Goal: Task Accomplishment & Management: Manage account settings

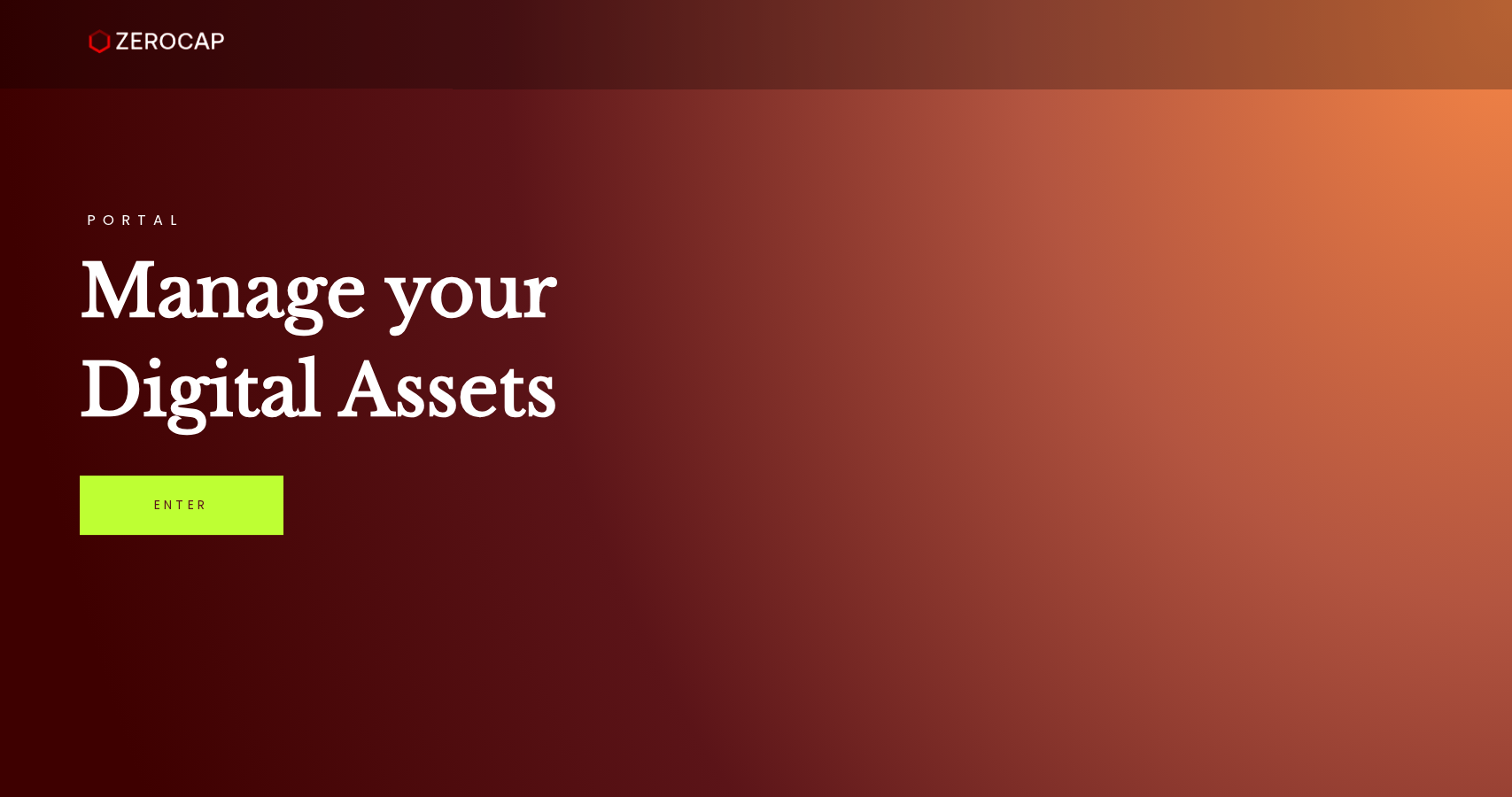
click at [143, 529] on link "Enter" at bounding box center [181, 504] width 202 height 58
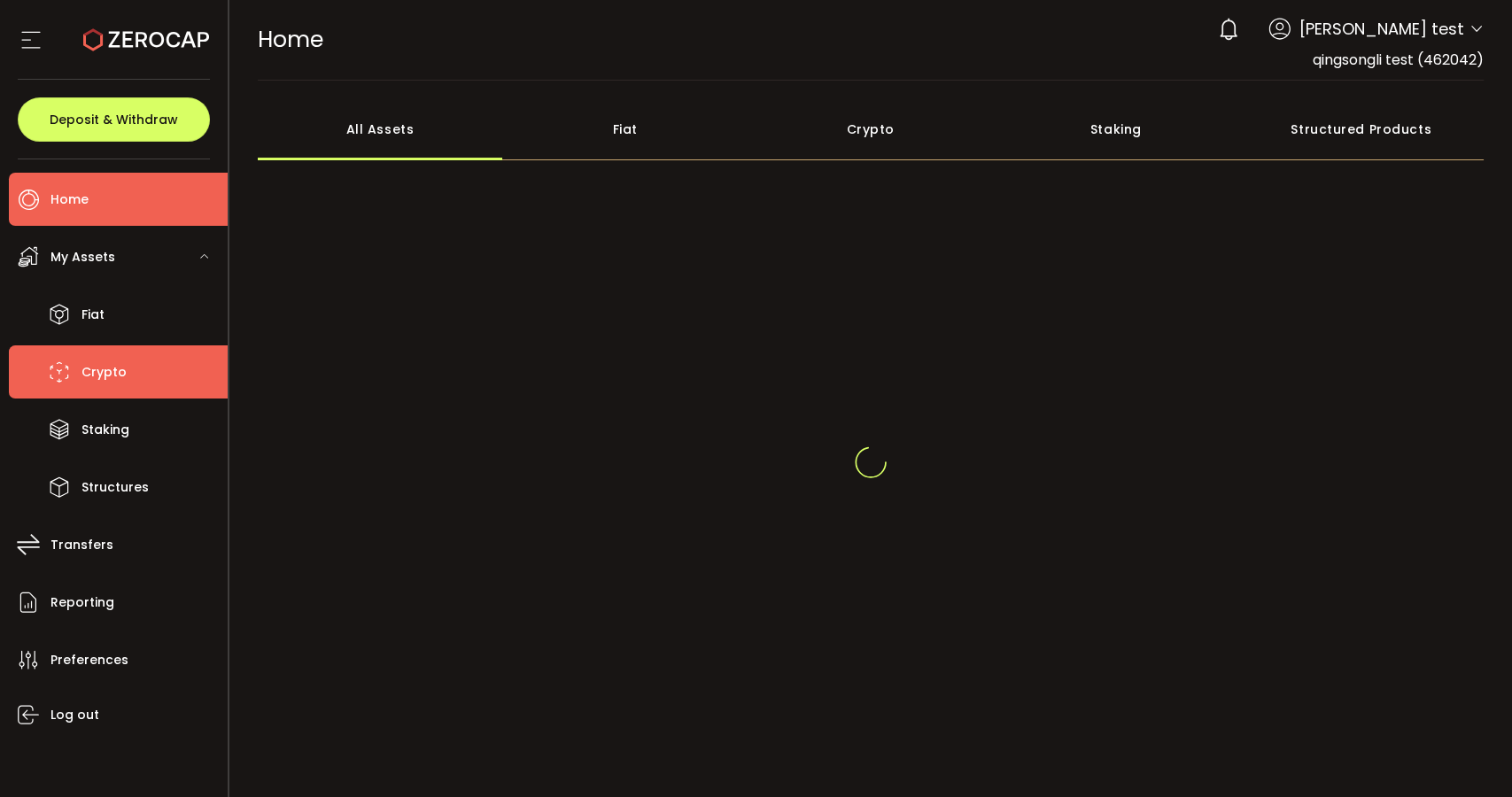
click at [73, 359] on li "Crypto" at bounding box center [119, 371] width 219 height 53
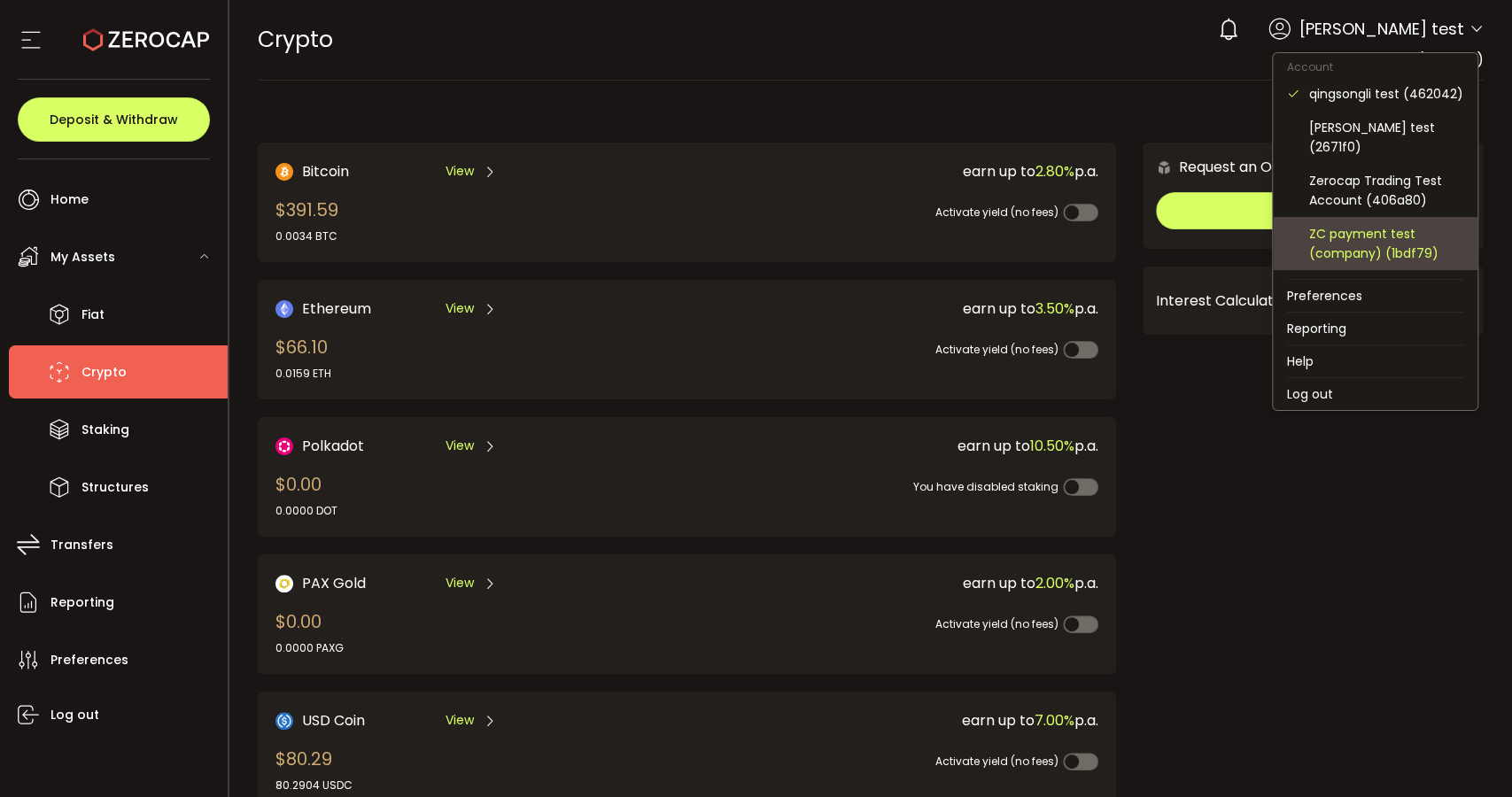
scroll to position [98, 0]
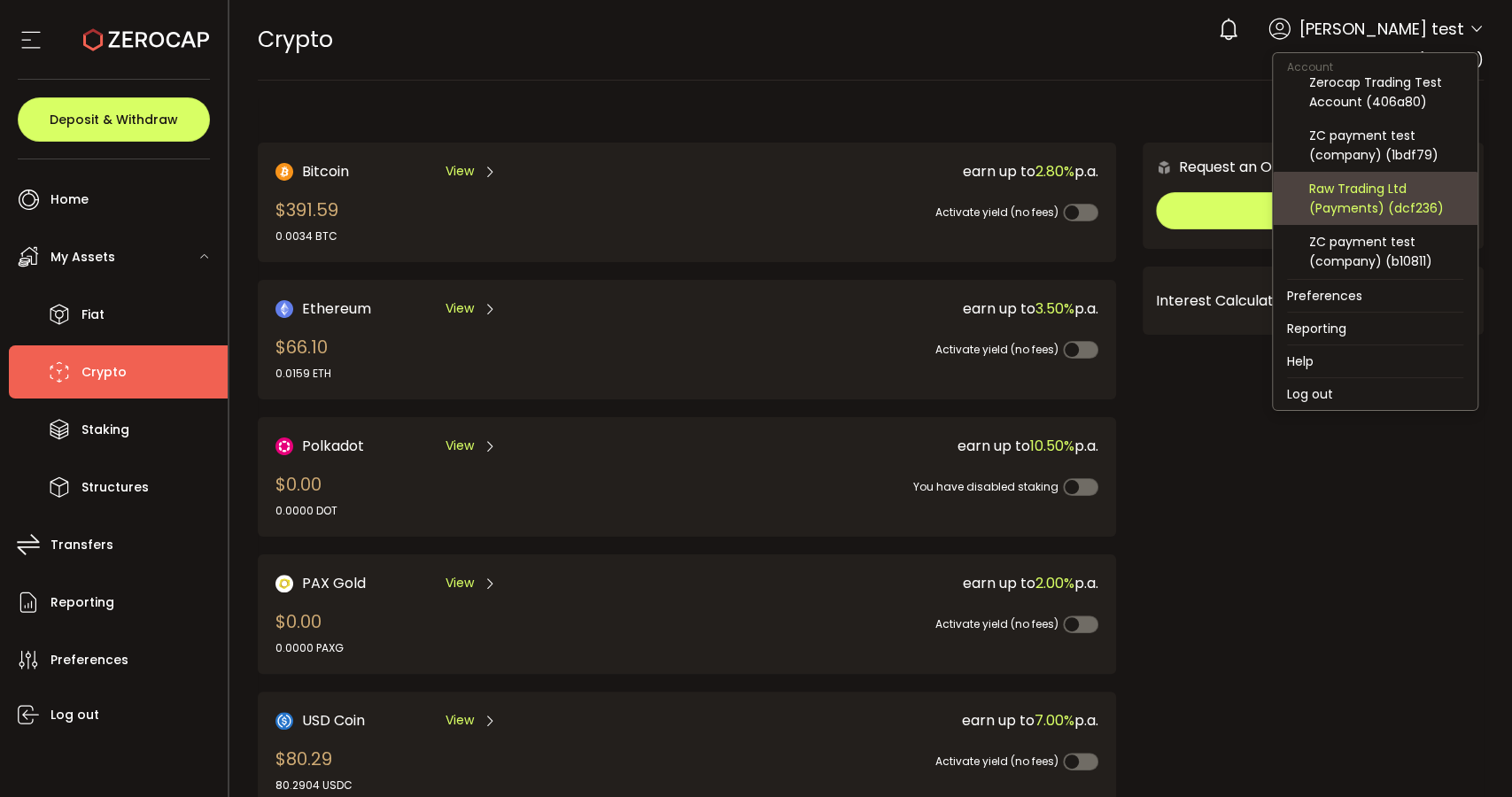
click at [1384, 211] on div "Raw Trading Ltd (Payments) (dcf236)" at bounding box center [1386, 199] width 154 height 39
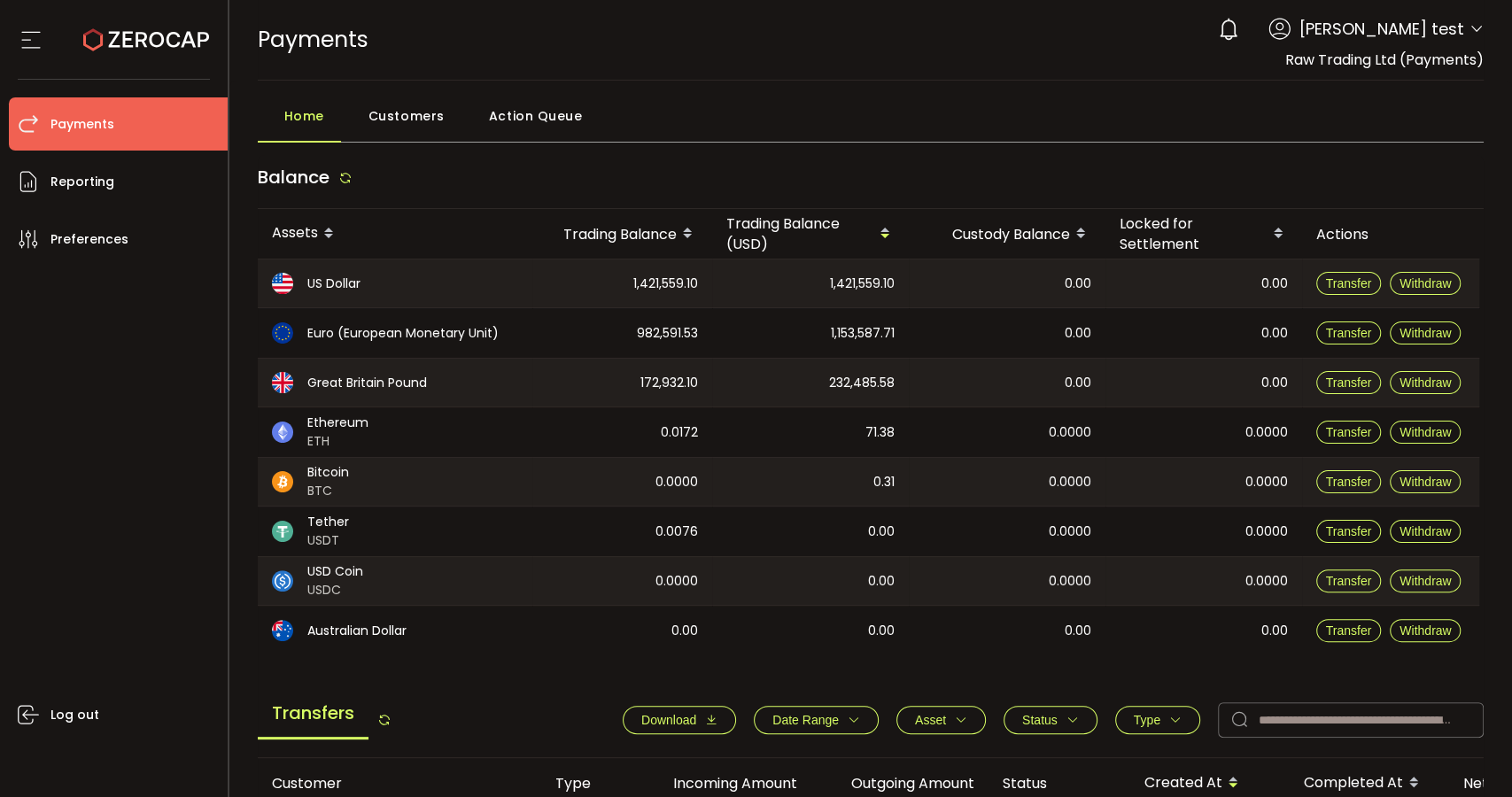
click at [419, 124] on span "Customers" at bounding box center [407, 116] width 76 height 35
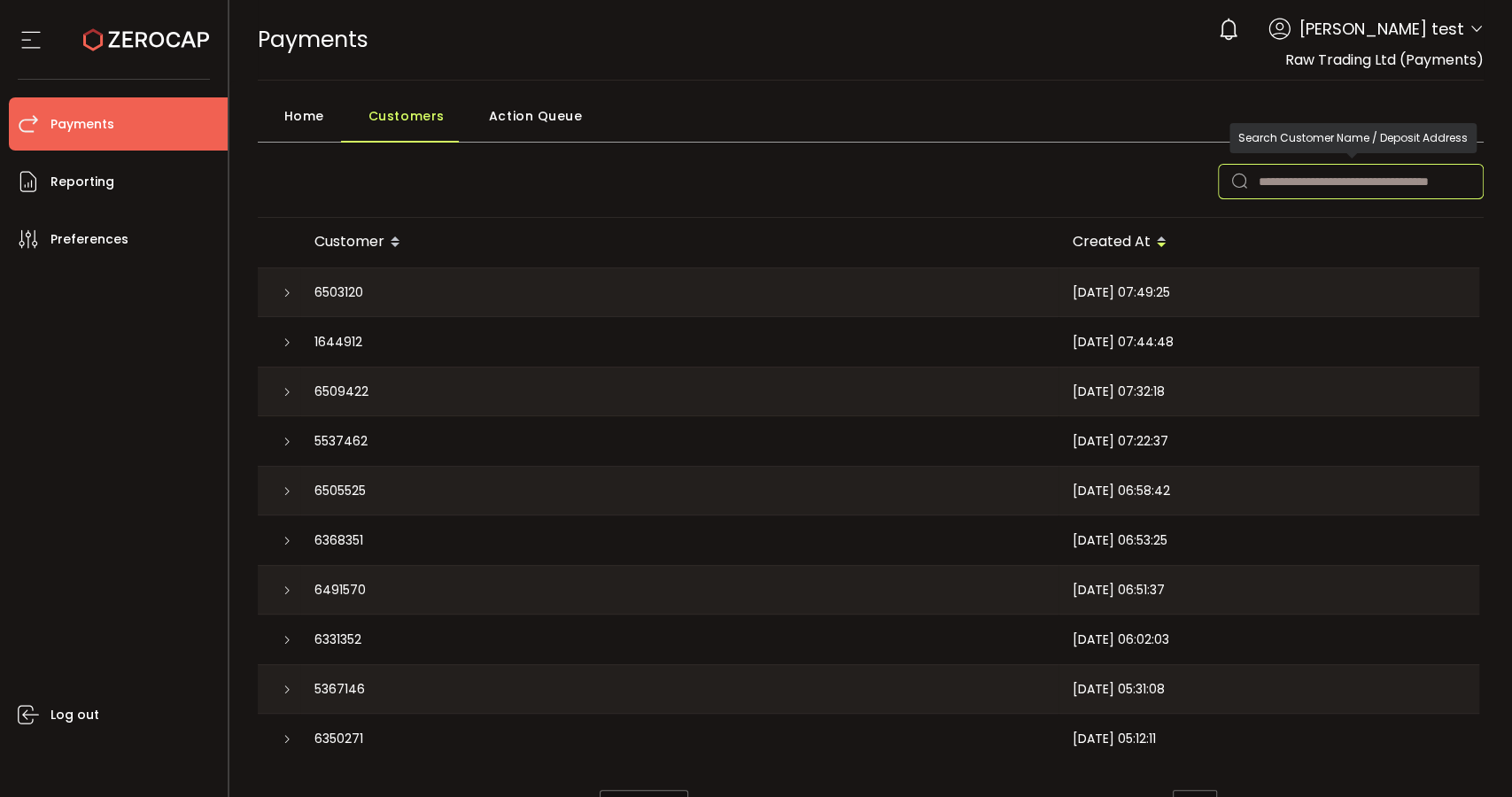
click at [1281, 187] on input "text" at bounding box center [1350, 181] width 265 height 35
paste input "**********"
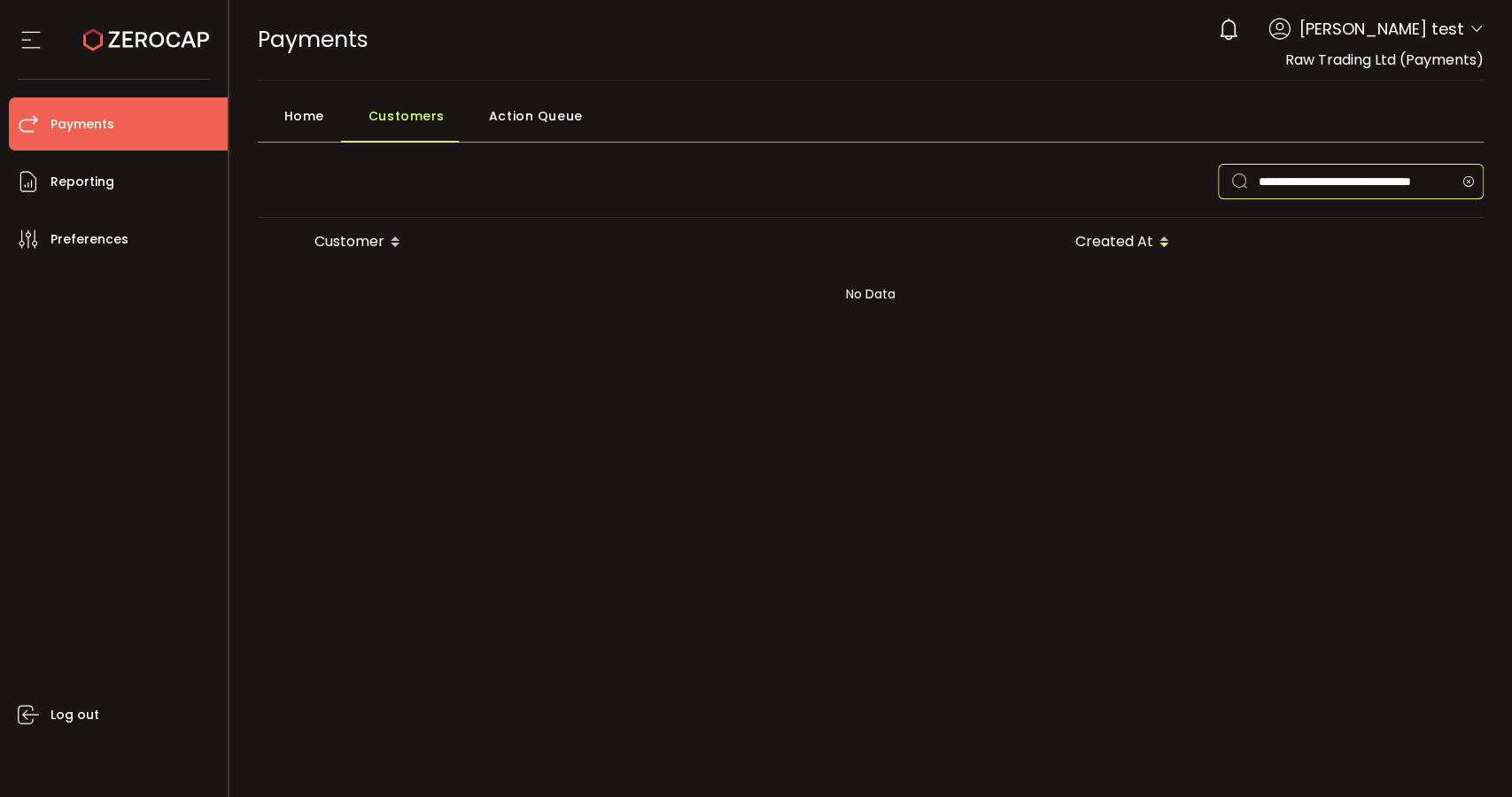
type input "**********"
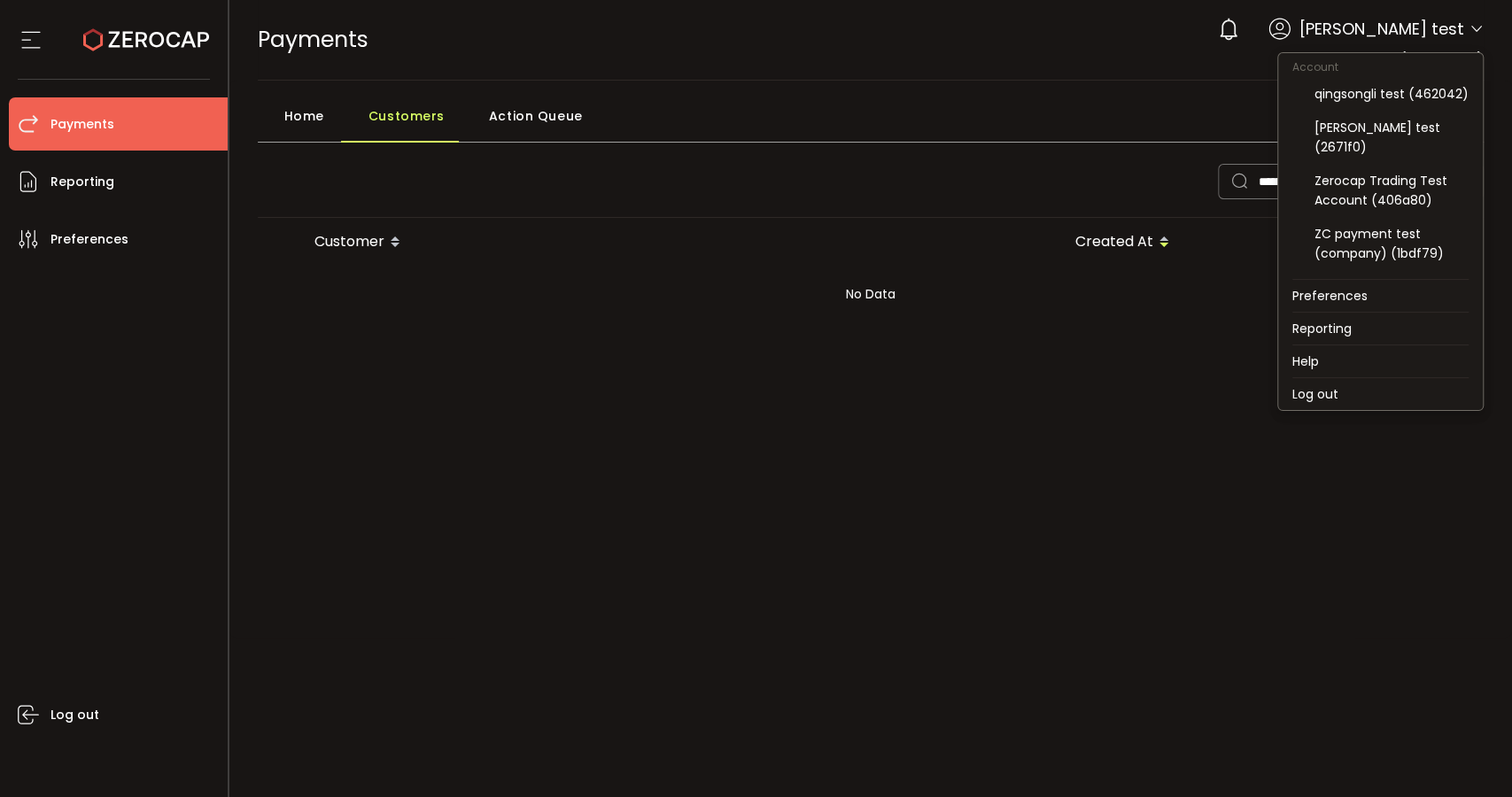
click at [1477, 29] on icon at bounding box center [1476, 29] width 14 height 14
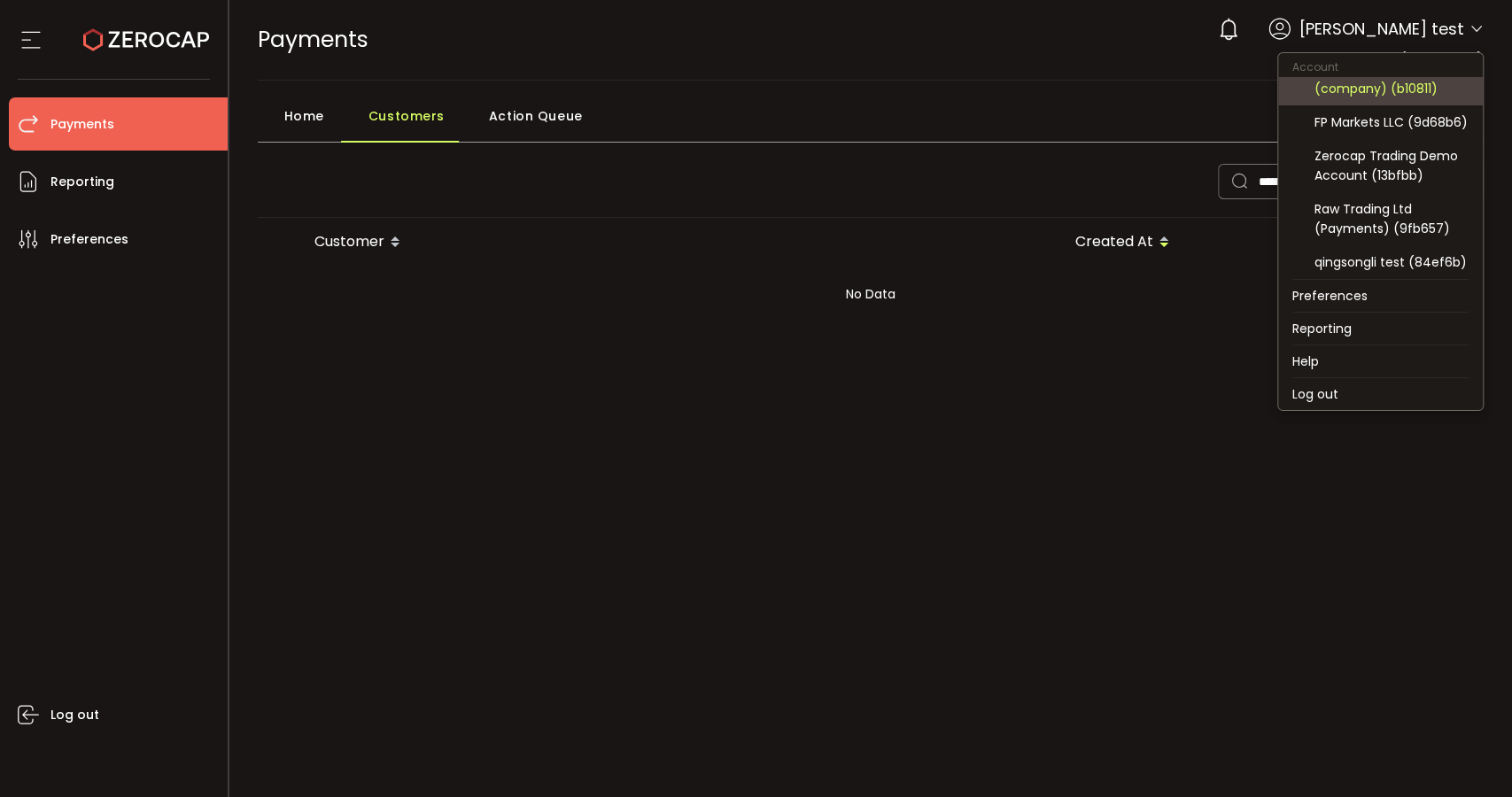
scroll to position [290, 0]
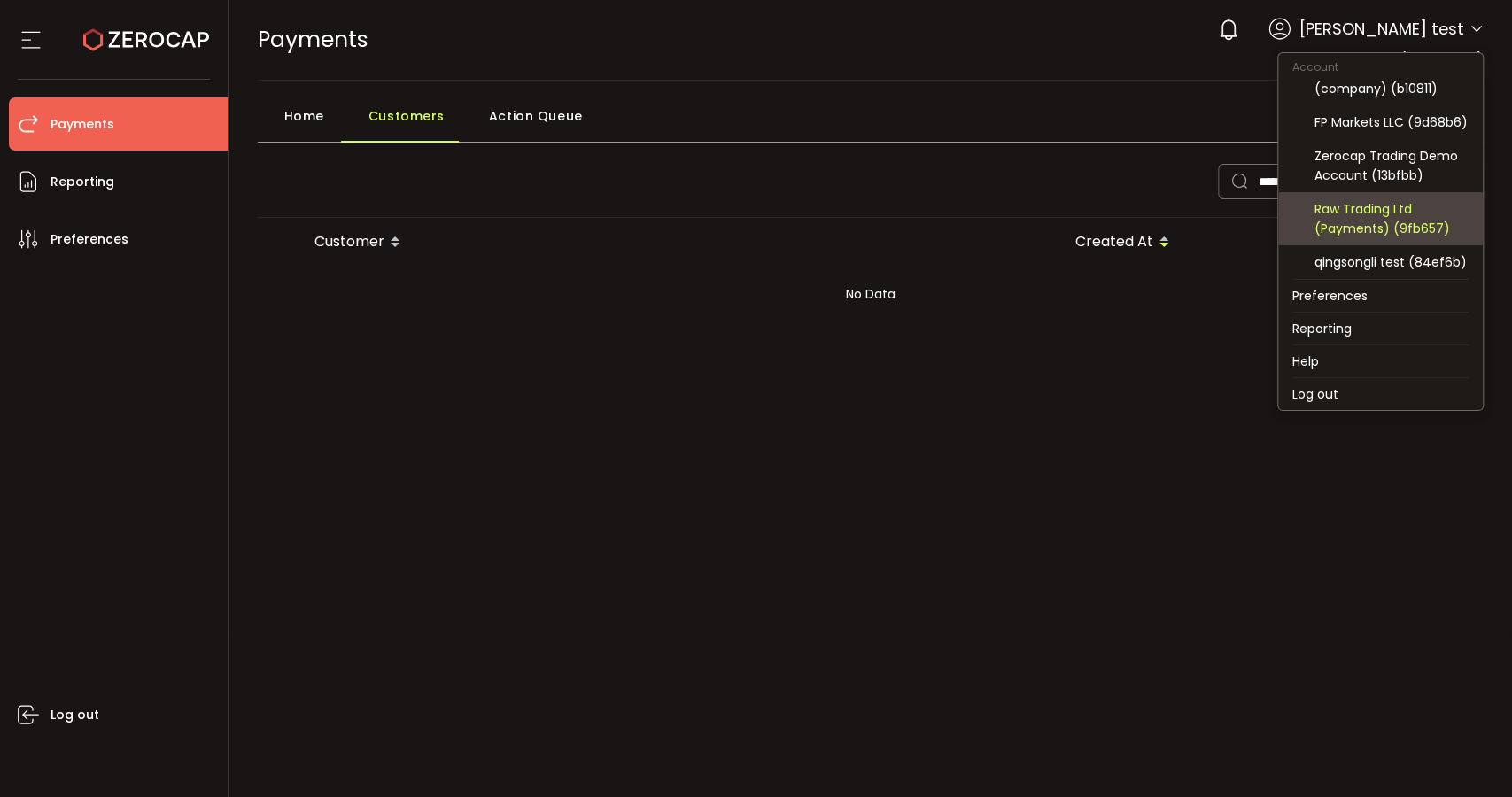
click at [1411, 223] on div "Raw Trading Ltd (Payments) (9fb657)" at bounding box center [1391, 219] width 154 height 39
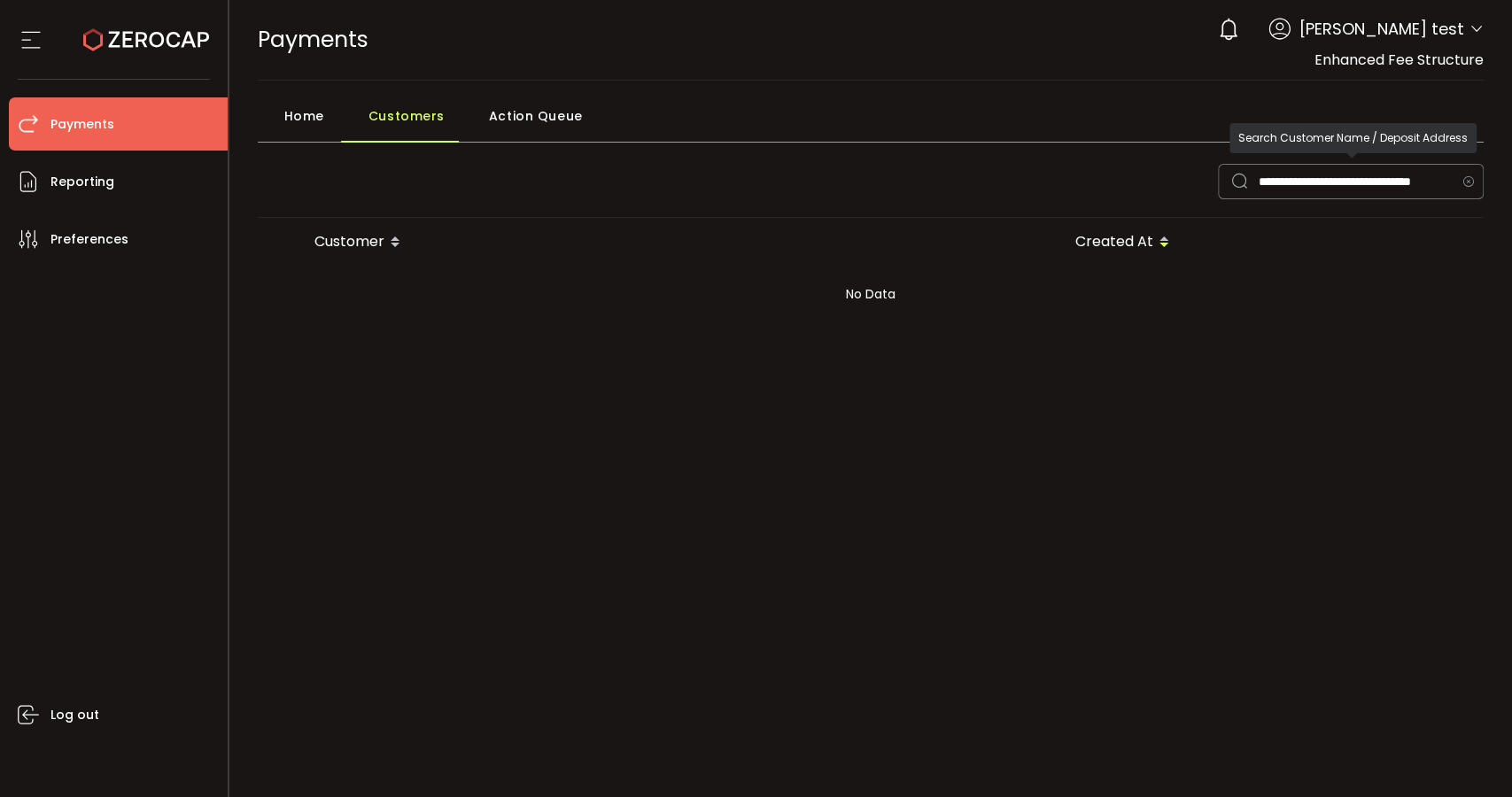
click at [1463, 181] on icon at bounding box center [1467, 181] width 22 height 35
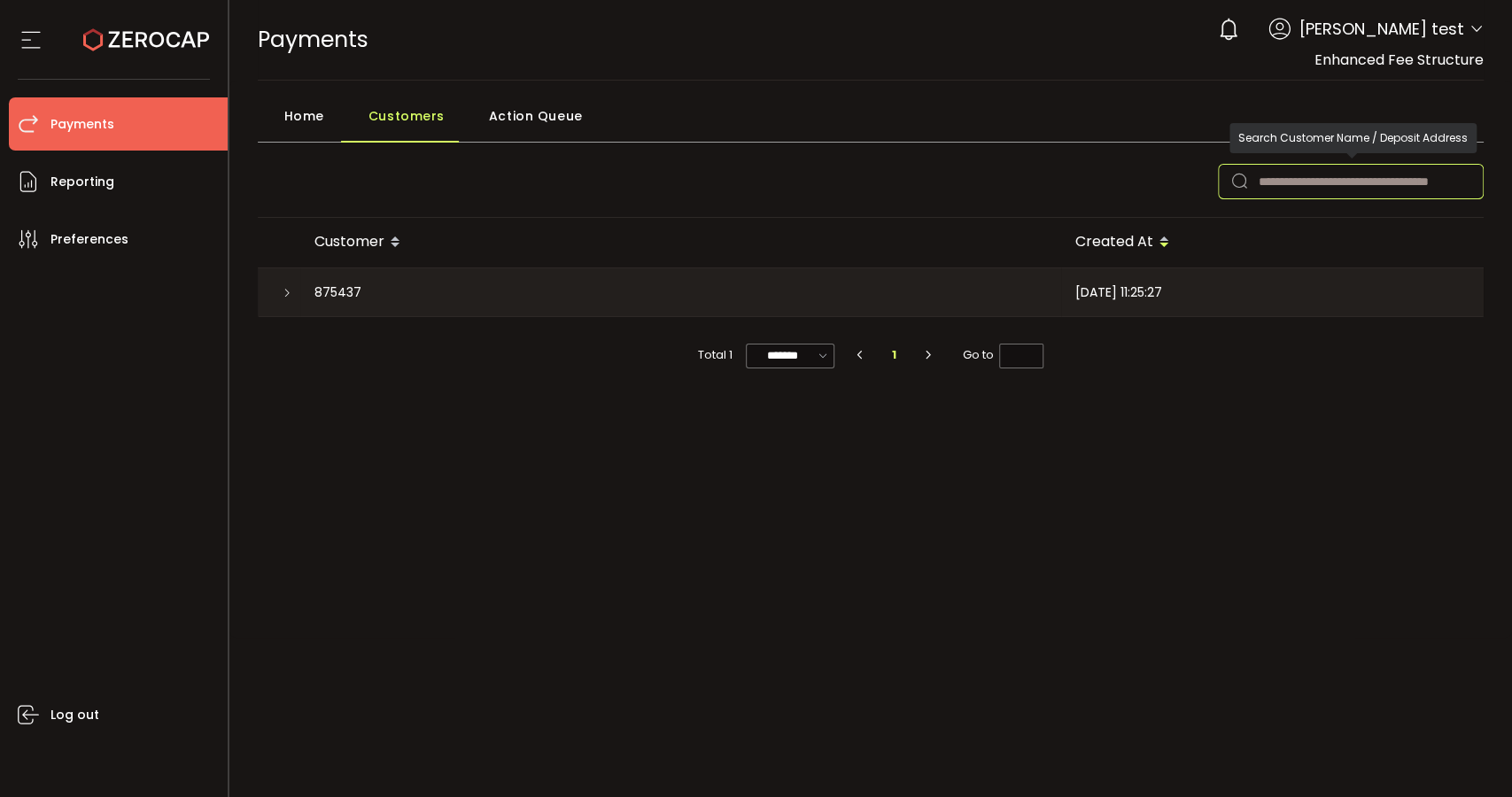
click at [1335, 182] on input "text" at bounding box center [1350, 181] width 265 height 35
paste input "**********"
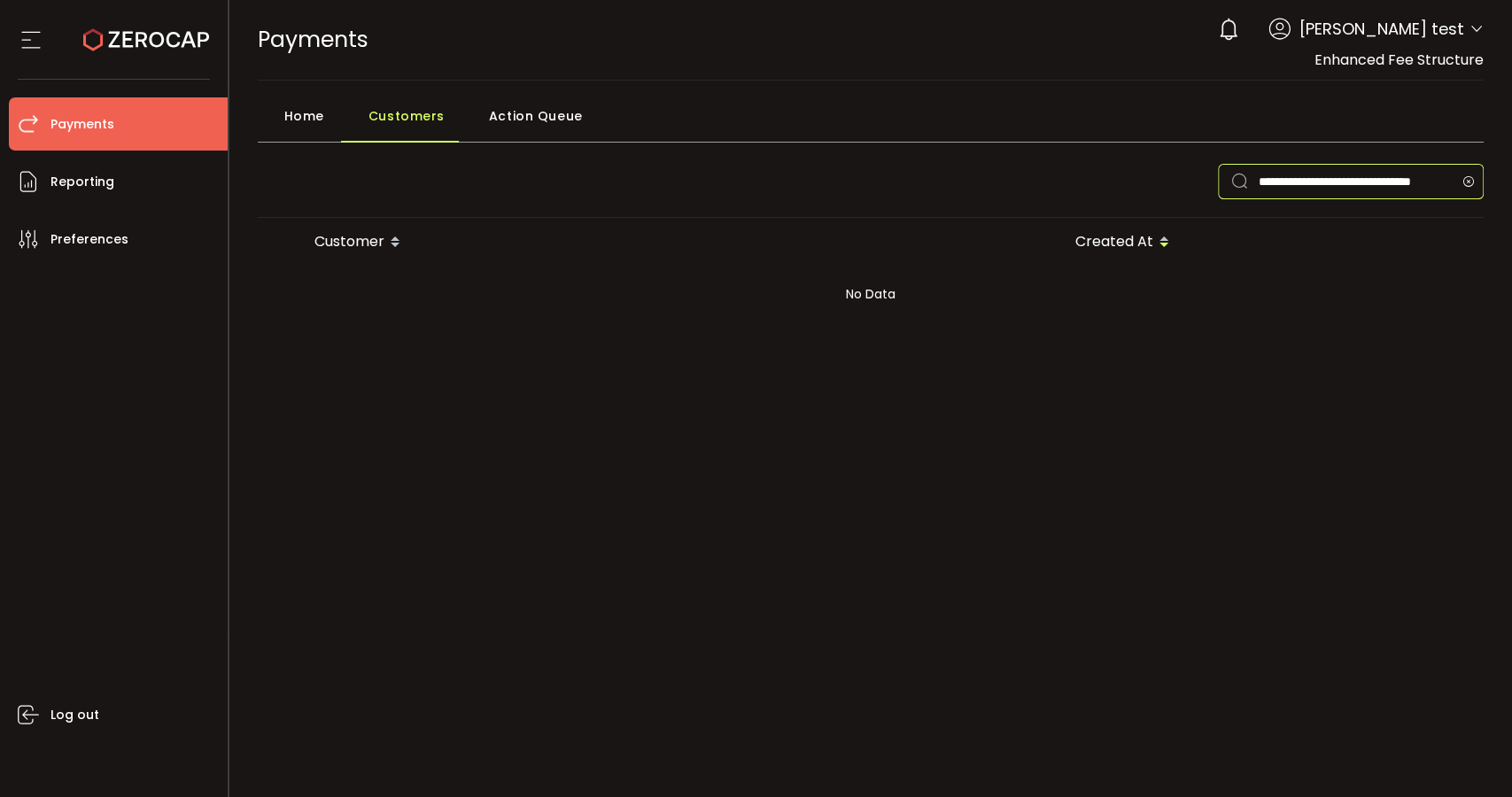
type input "**********"
click at [1479, 32] on icon at bounding box center [1476, 29] width 14 height 14
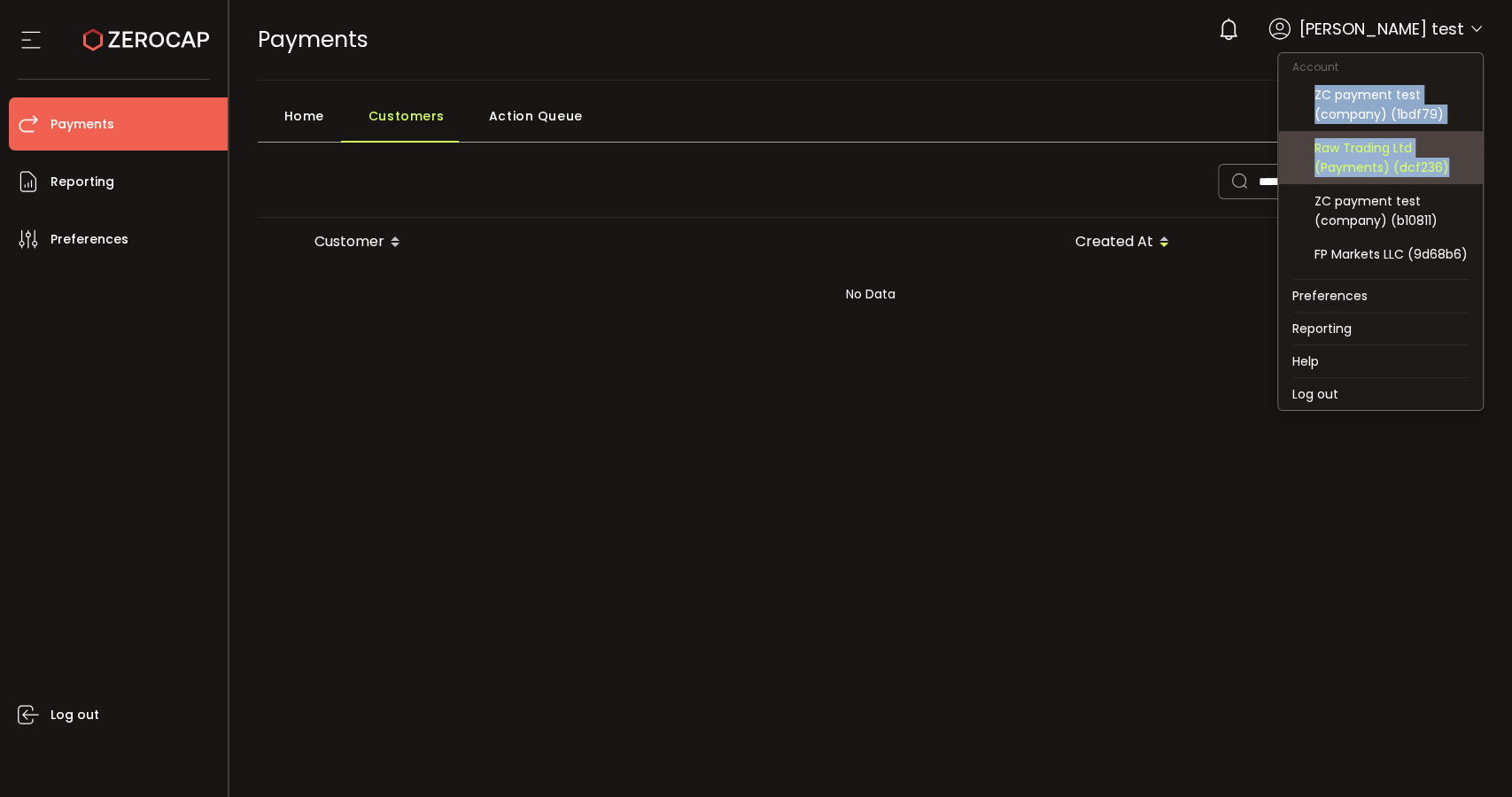
scroll to position [96, 0]
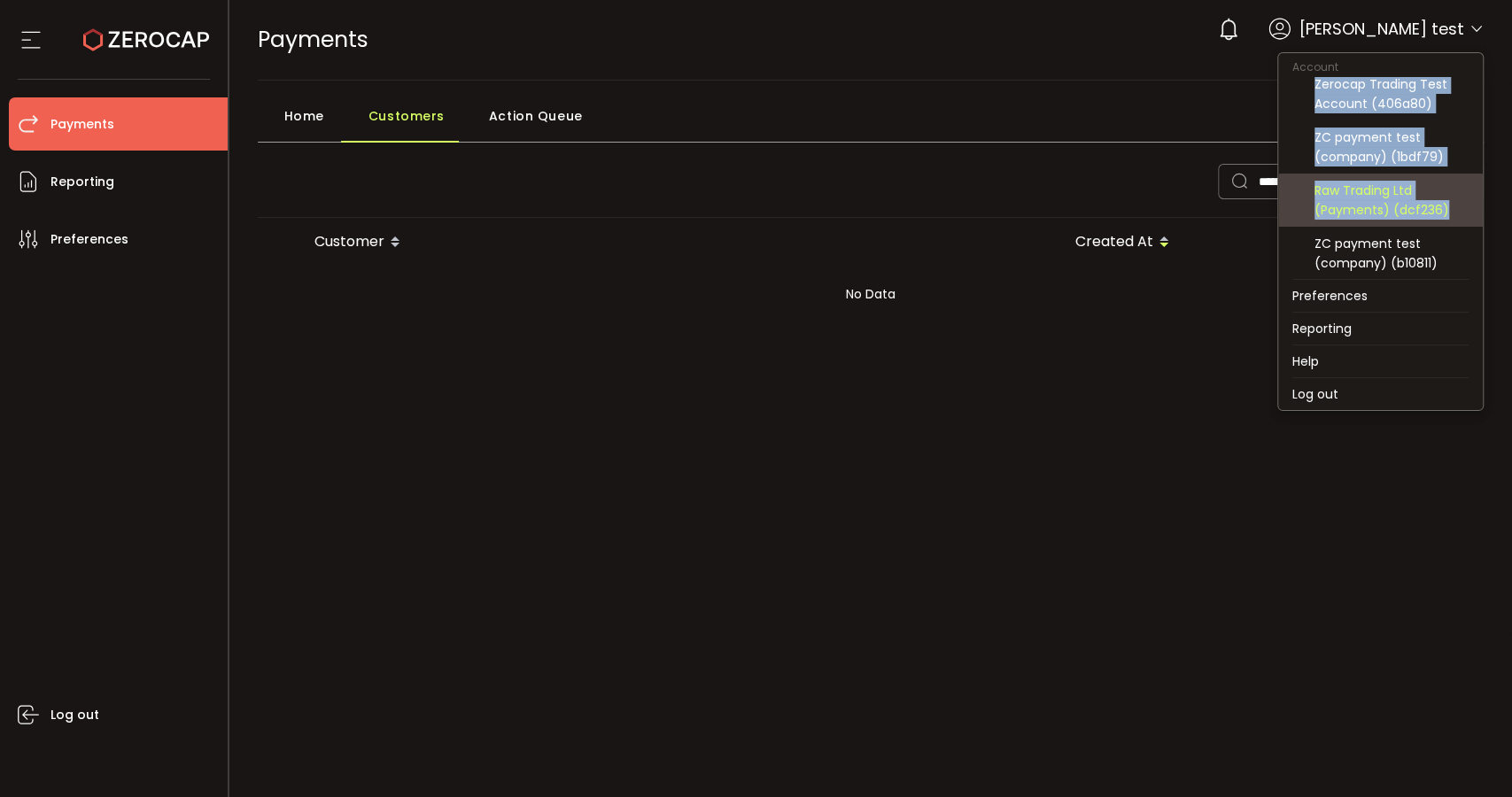
drag, startPoint x: 1445, startPoint y: 110, endPoint x: 1311, endPoint y: 90, distance: 135.5
click at [1311, 90] on div "qingsongli test (462042) Mark Ma test (2671f0) Zerocap Trading Test Account (40…" at bounding box center [1380, 178] width 204 height 202
copy div "Zerocap Trading Test Account (406a80) ZC payment test (company) (1bdf79) Raw Tr…"
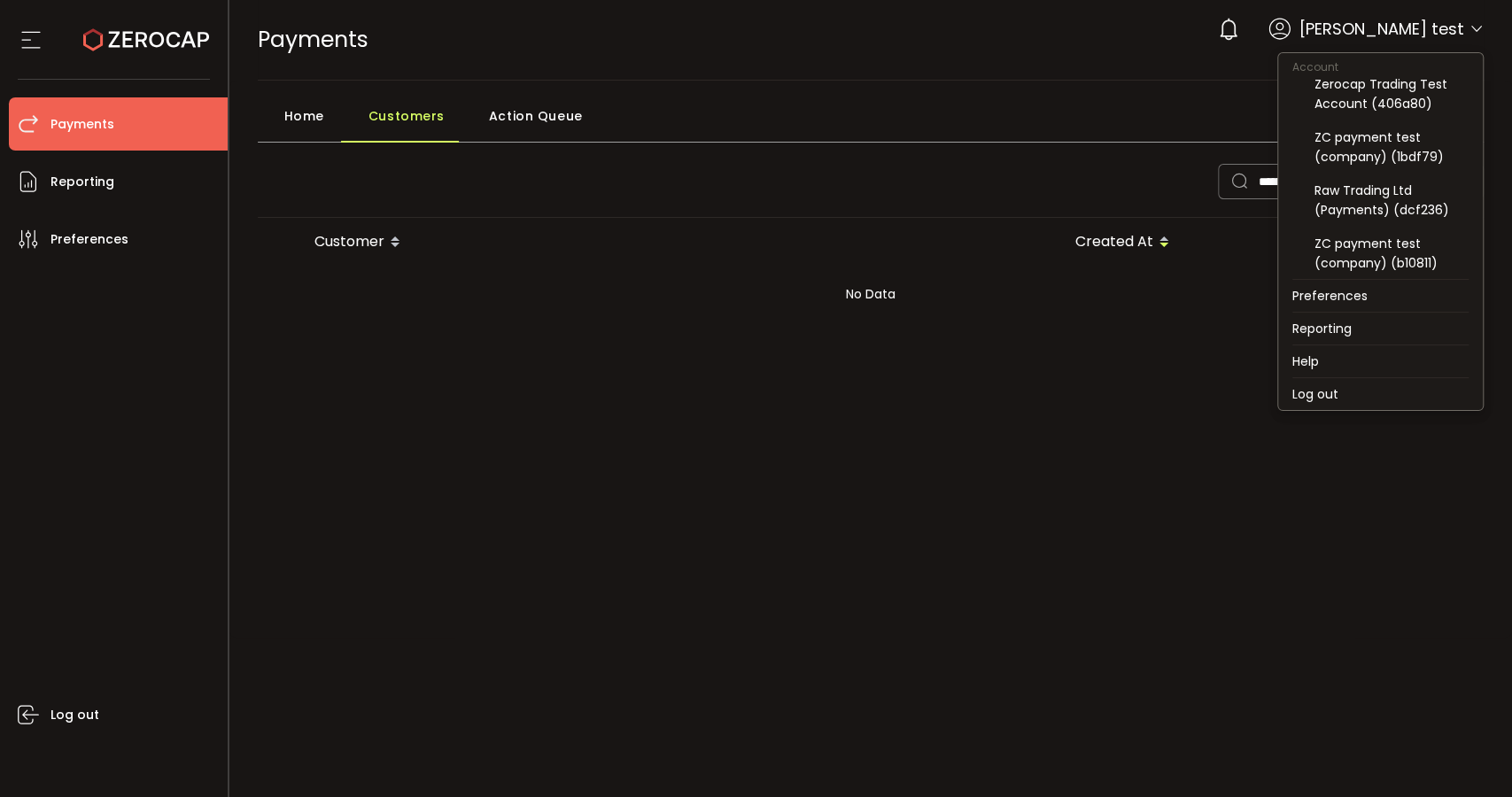
click at [1137, 118] on div "Home Customers Action Queue" at bounding box center [871, 121] width 1226 height 45
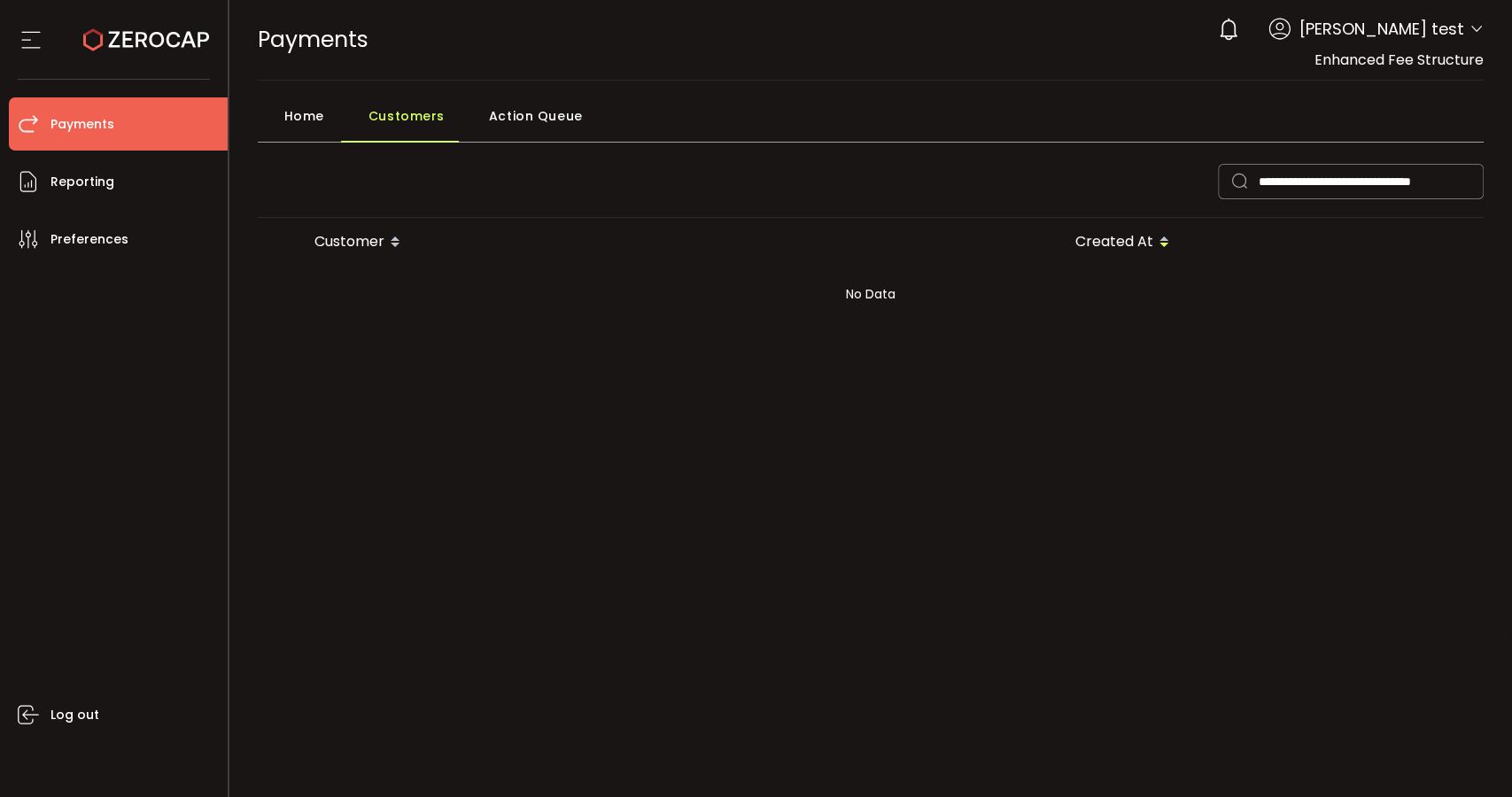
click at [1476, 37] on span at bounding box center [1476, 30] width 14 height 18
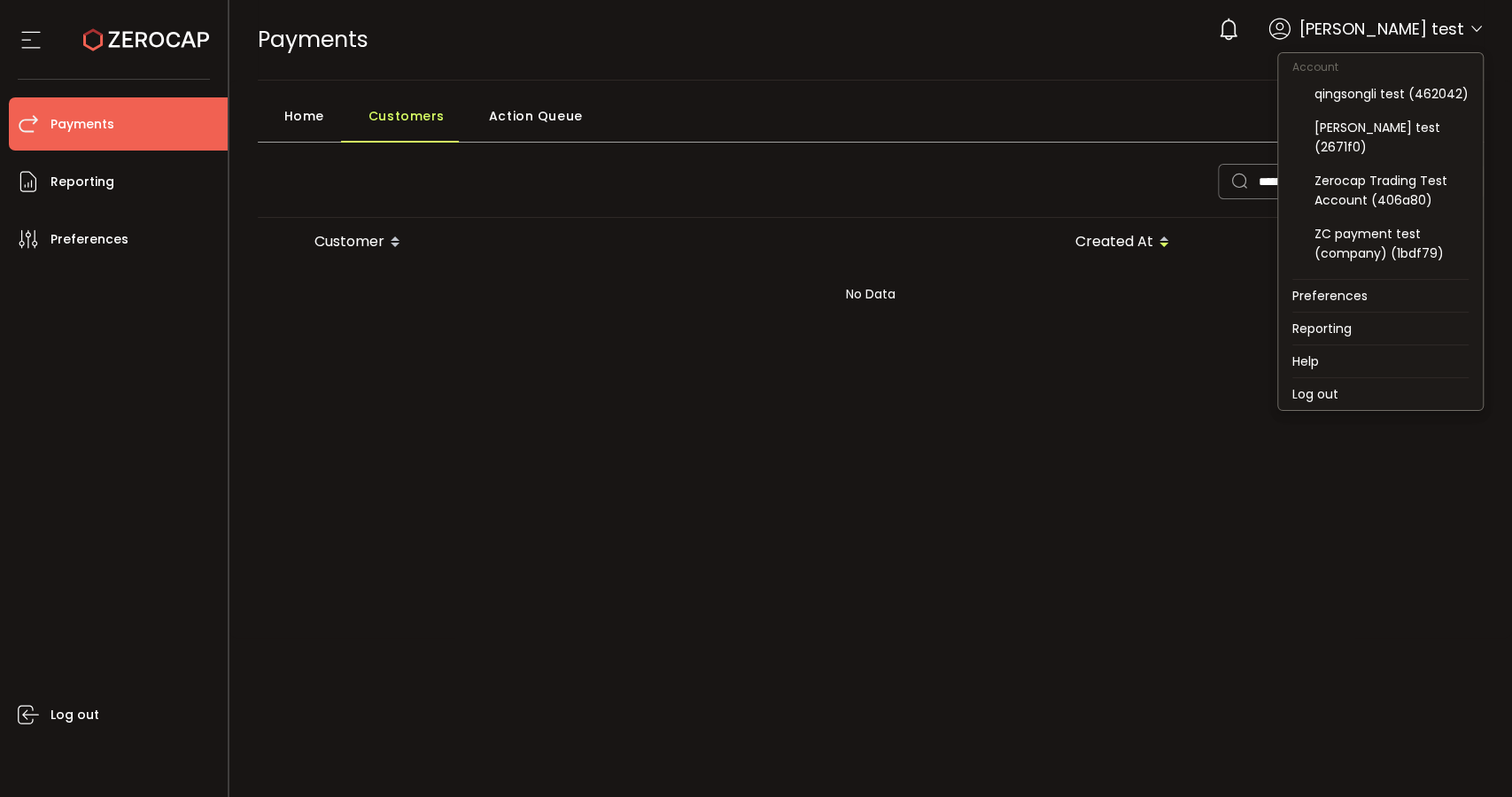
click at [1473, 25] on icon at bounding box center [1476, 29] width 14 height 14
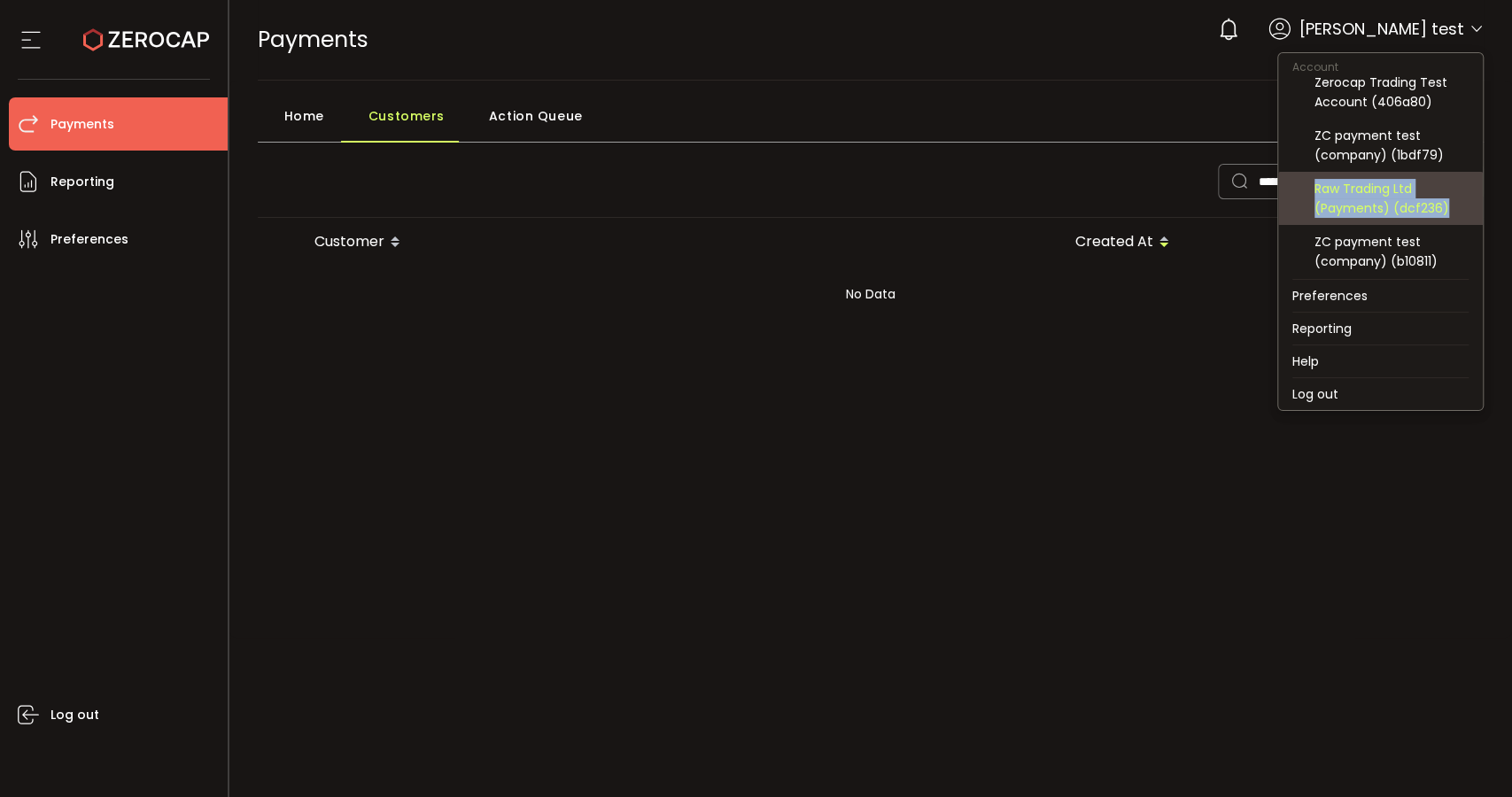
drag, startPoint x: 1455, startPoint y: 206, endPoint x: 1312, endPoint y: 187, distance: 144.3
click at [1312, 187] on div "Raw Trading Ltd (Payments) (dcf236)" at bounding box center [1380, 198] width 176 height 53
copy div "Raw Trading Ltd (Payments) (dcf236)"
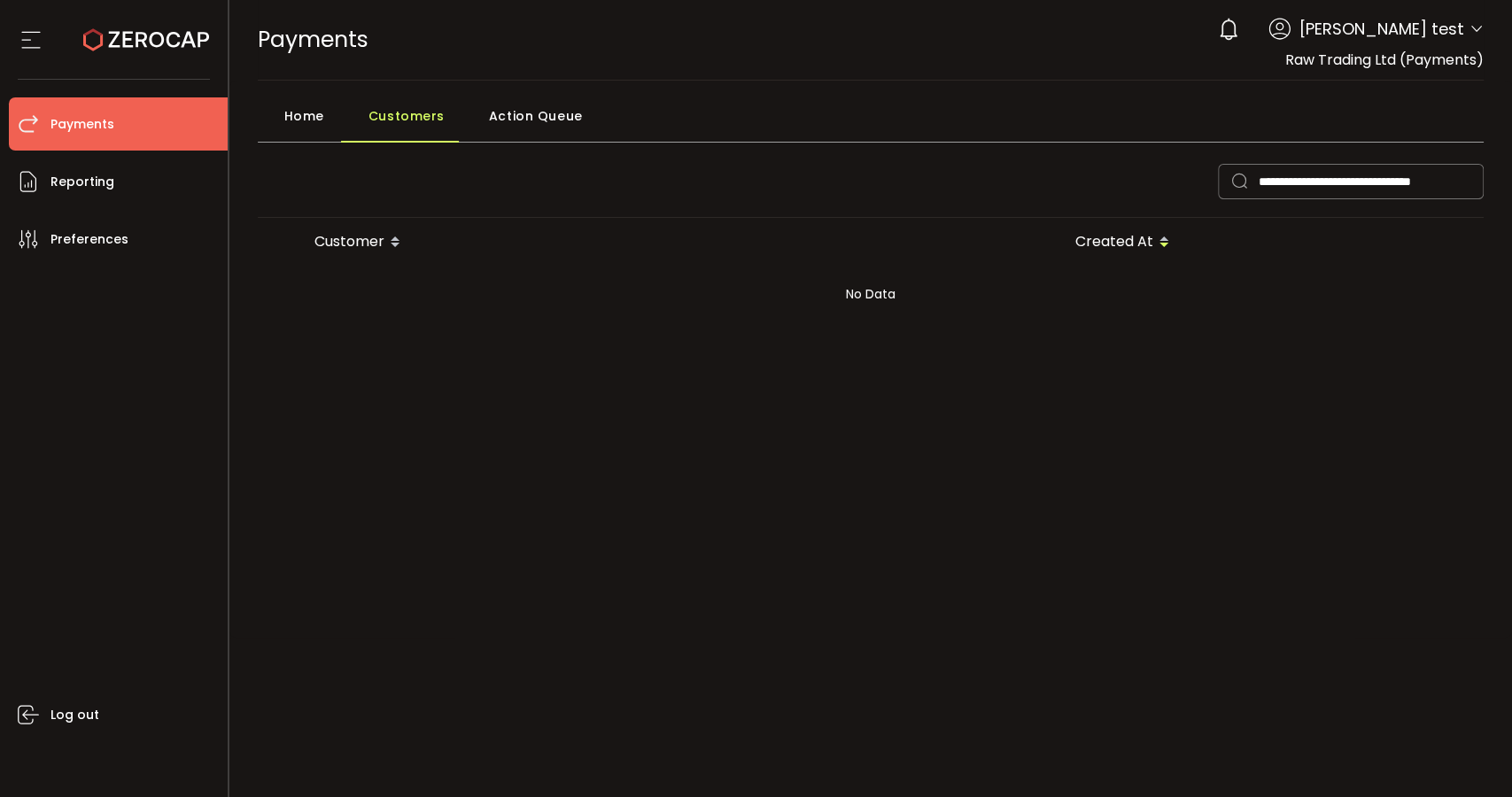
click at [928, 149] on div "**********" at bounding box center [871, 359] width 1226 height 521
click at [1471, 174] on icon at bounding box center [1467, 181] width 22 height 35
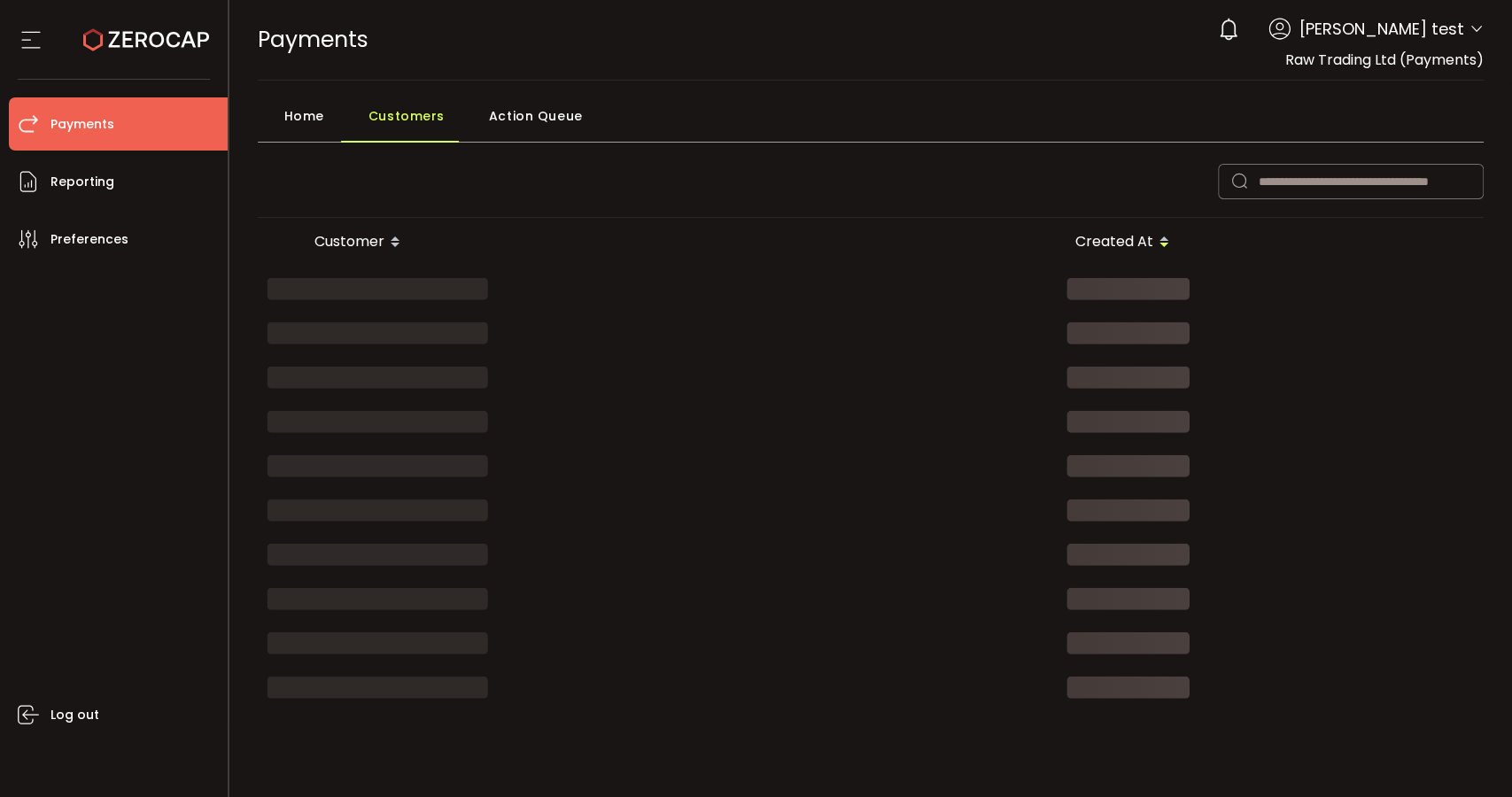
click at [300, 109] on span "Home" at bounding box center [304, 116] width 40 height 35
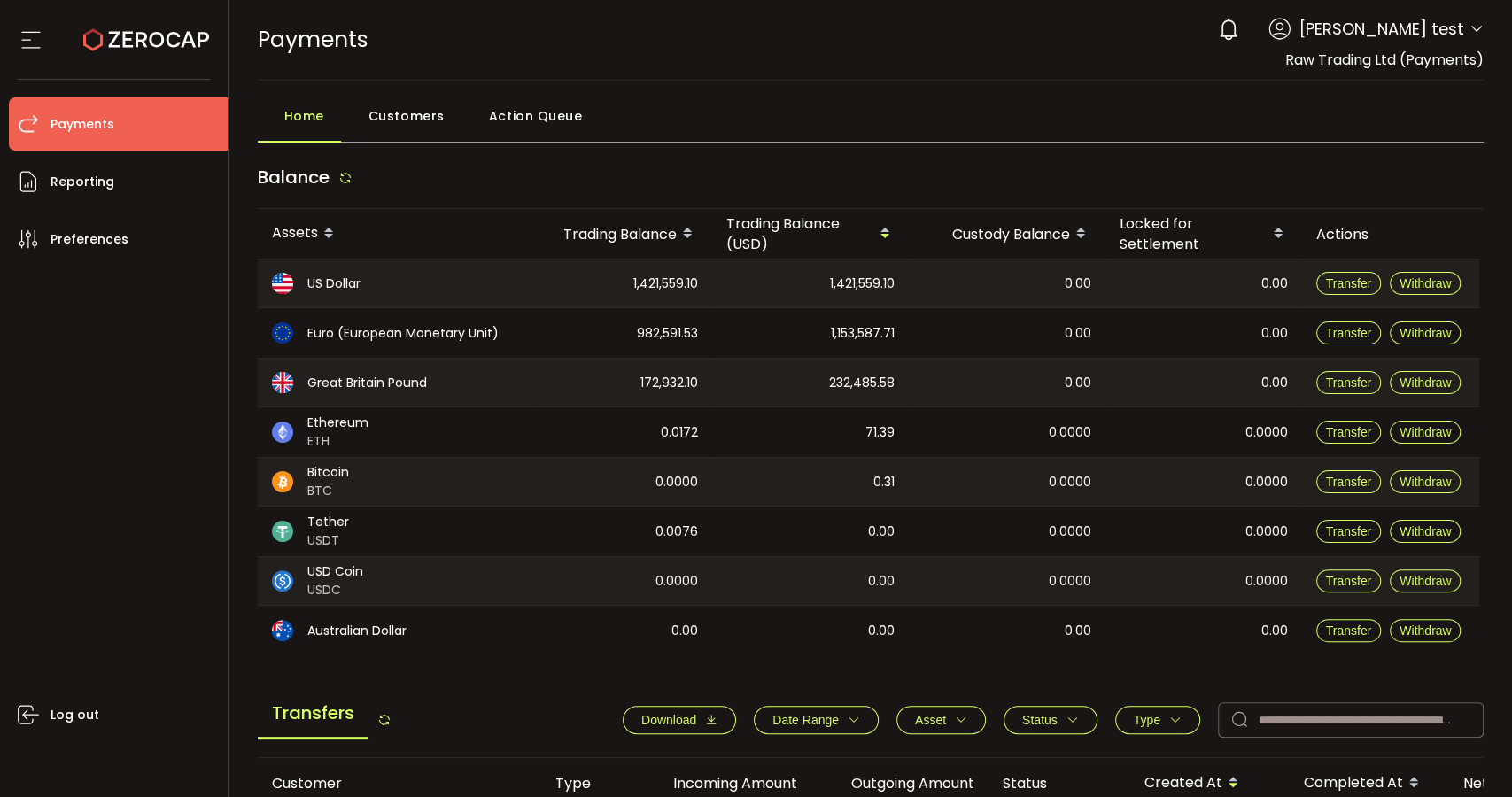
click at [403, 111] on span "Customers" at bounding box center [407, 116] width 76 height 35
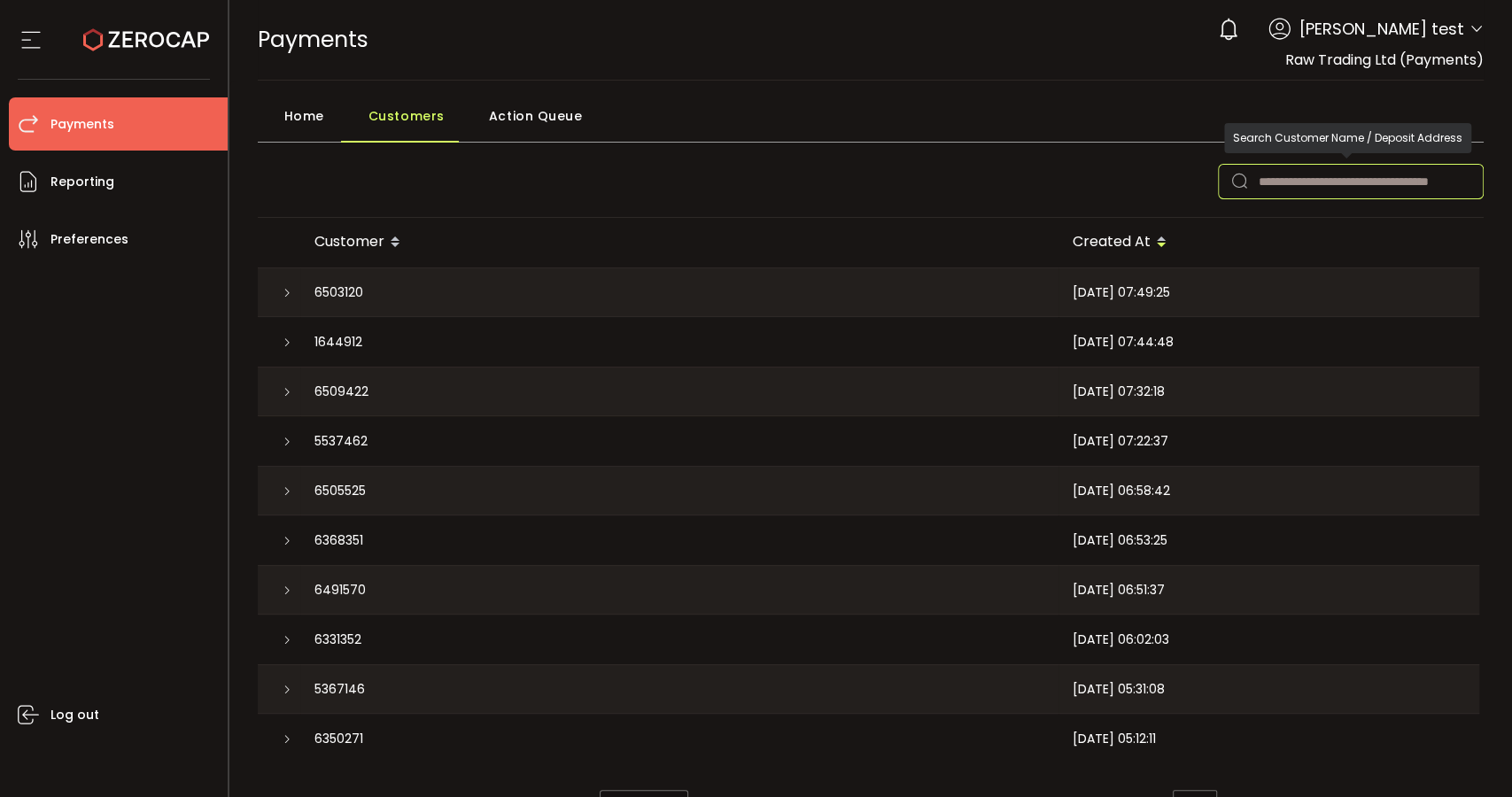
click at [1332, 184] on input "text" at bounding box center [1350, 181] width 265 height 35
paste input "**********"
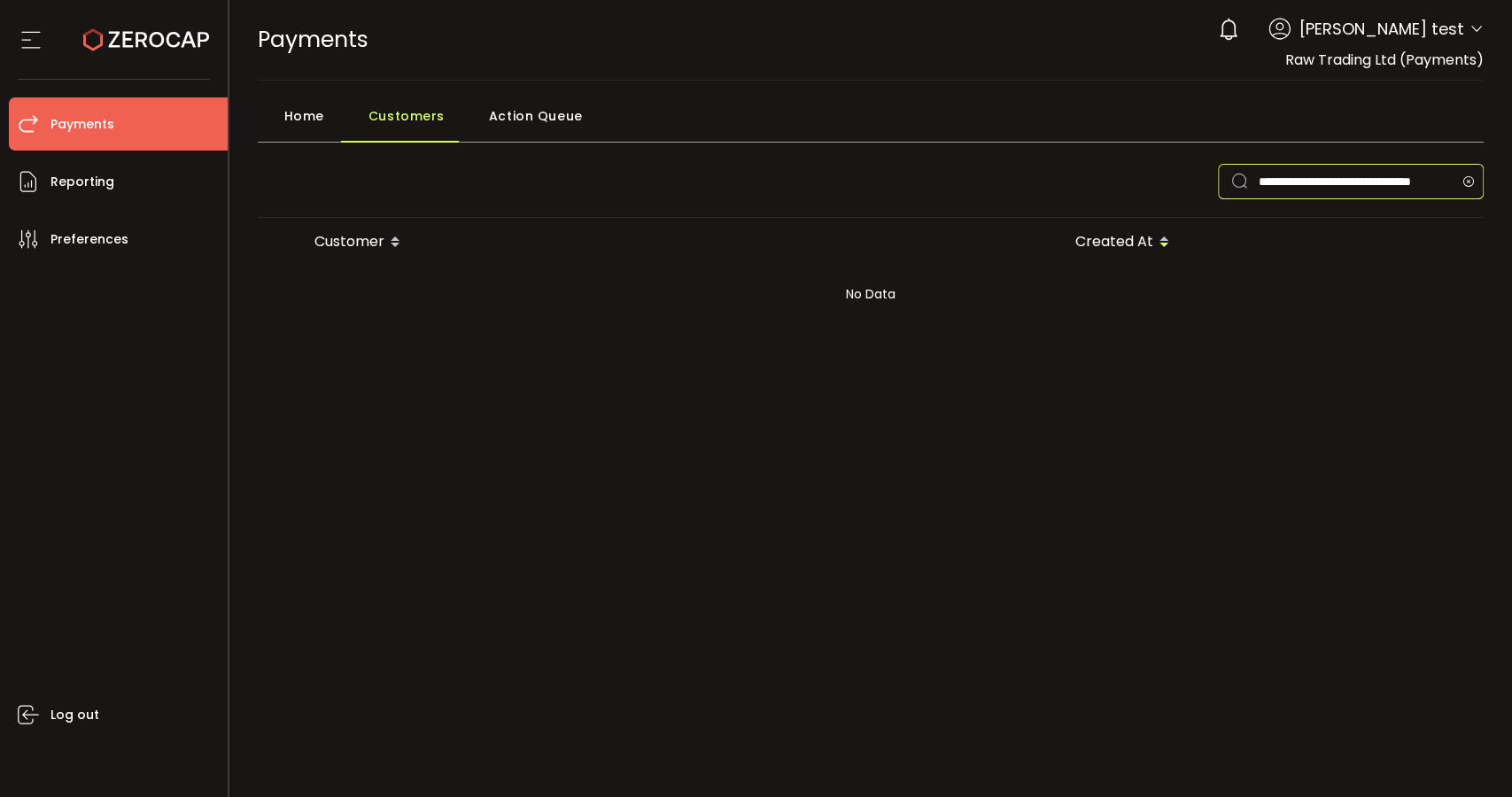
type input "**********"
click at [1473, 176] on icon at bounding box center [1467, 181] width 22 height 35
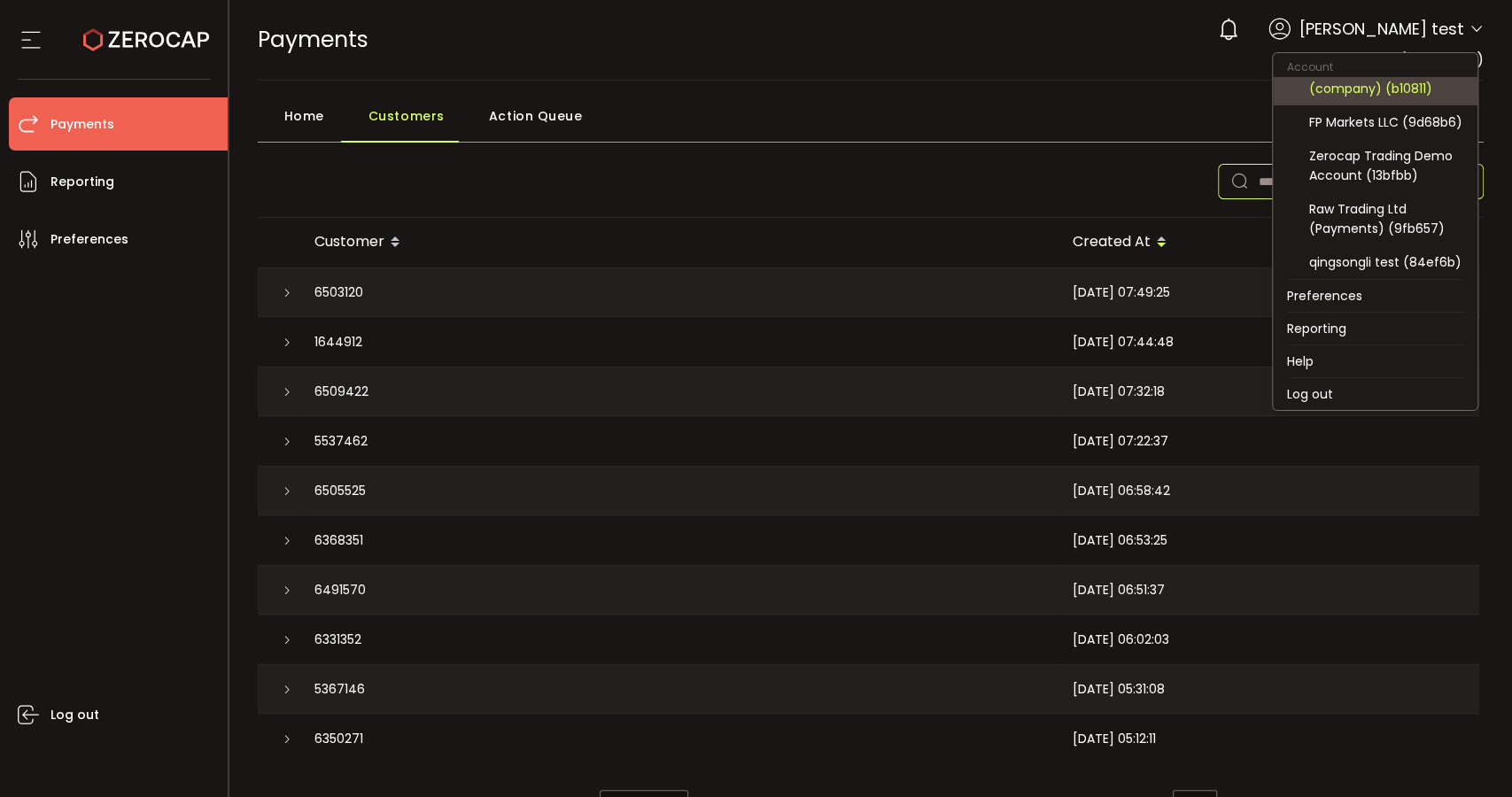
scroll to position [290, 0]
click at [1407, 256] on div "qingsongli test (84ef6b)" at bounding box center [1386, 262] width 154 height 19
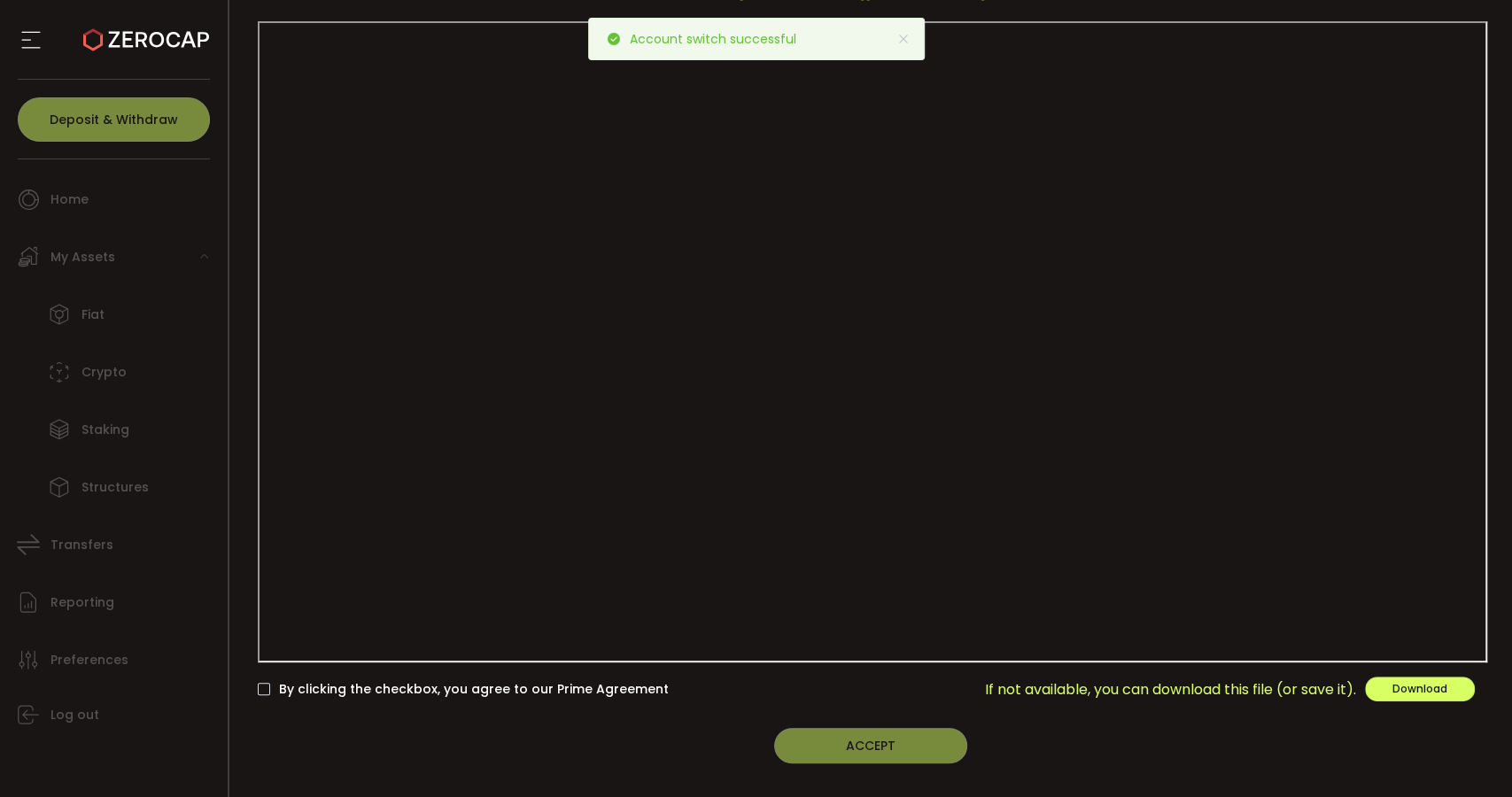
scroll to position [162, 0]
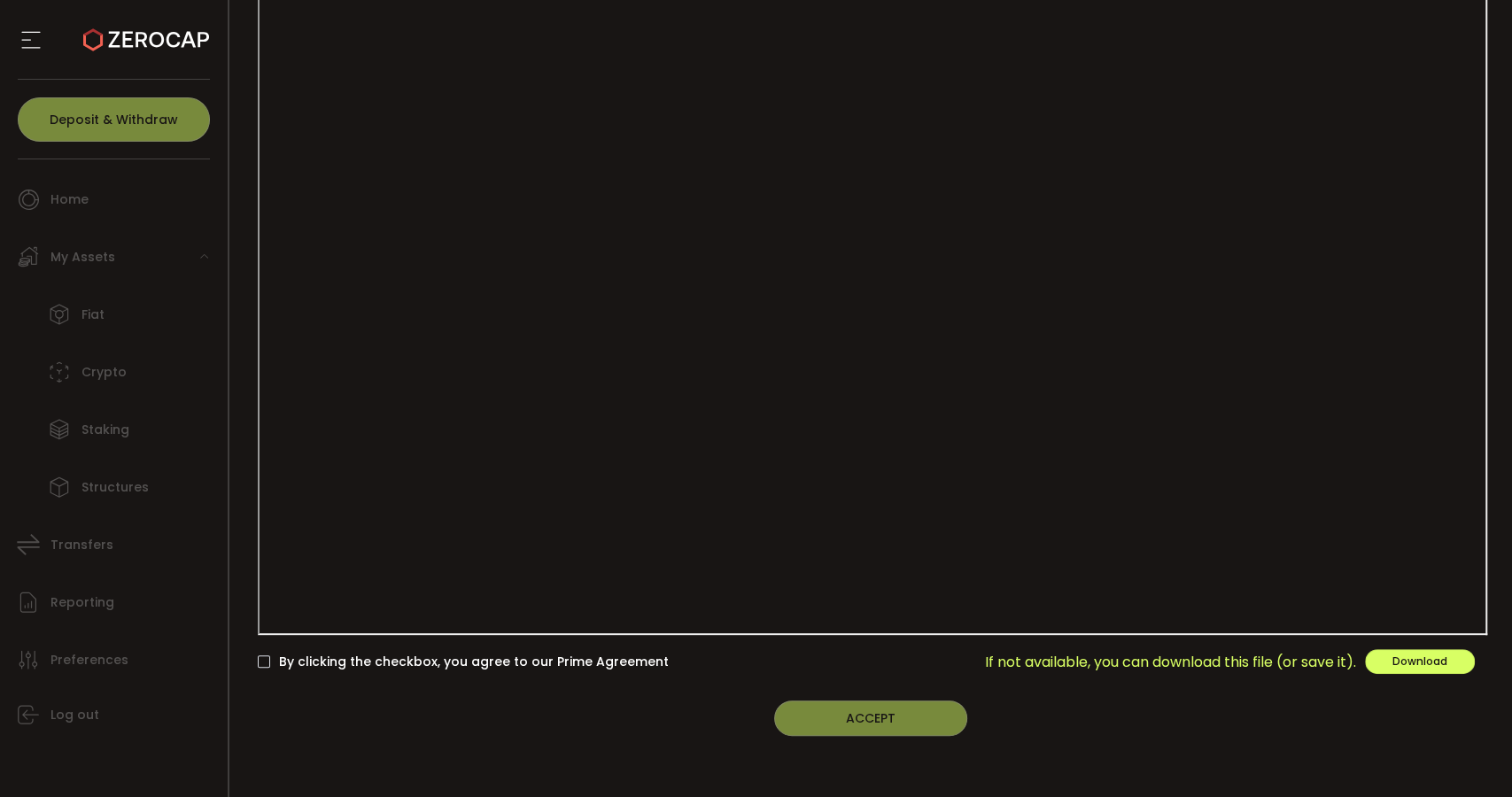
click at [346, 663] on span "By clicking the checkbox, you agree to our Prime Agreement" at bounding box center [469, 662] width 398 height 17
click at [919, 719] on button "ACCEPT" at bounding box center [871, 718] width 193 height 35
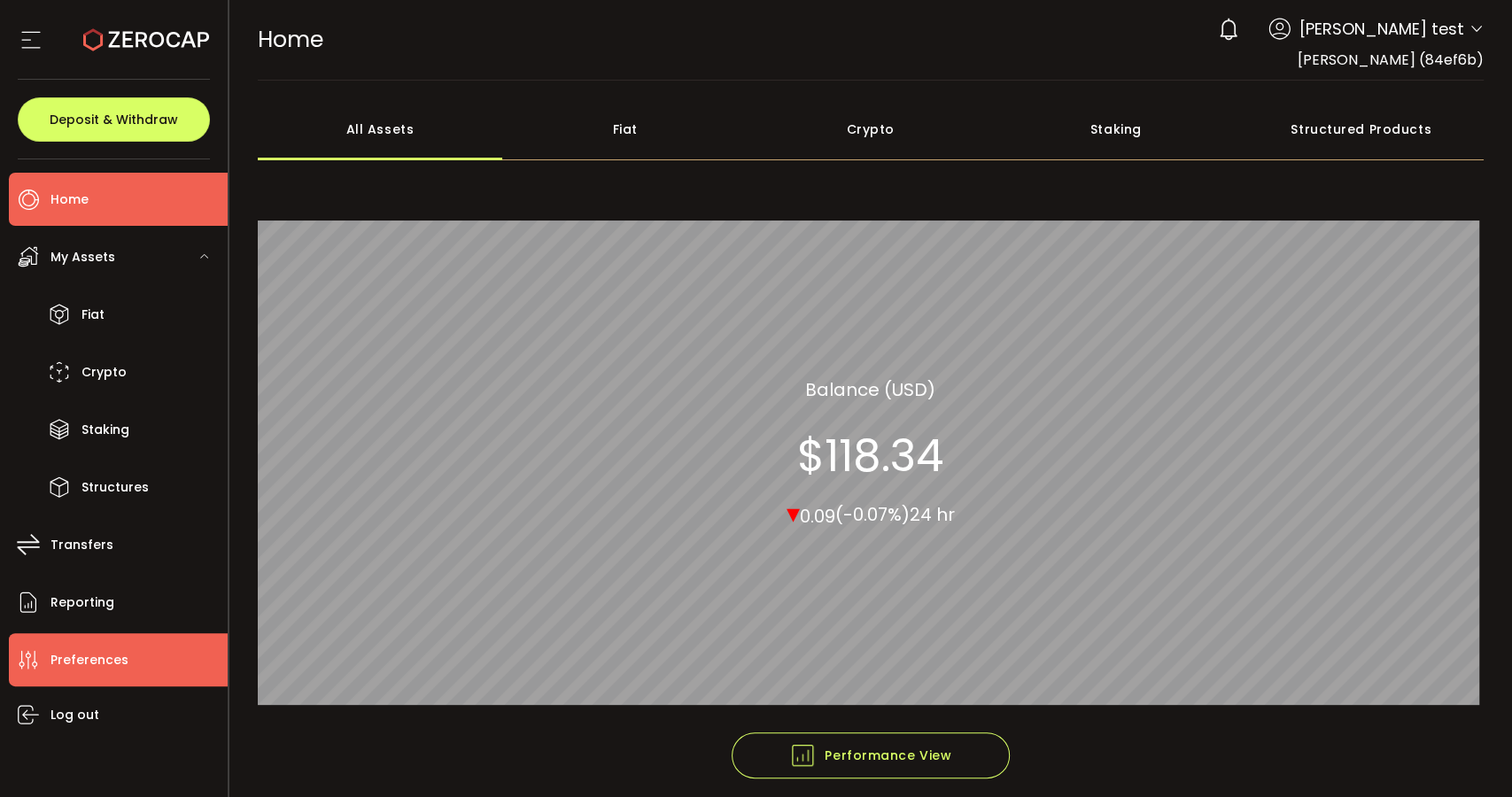
click at [130, 650] on li "Preferences" at bounding box center [119, 659] width 219 height 53
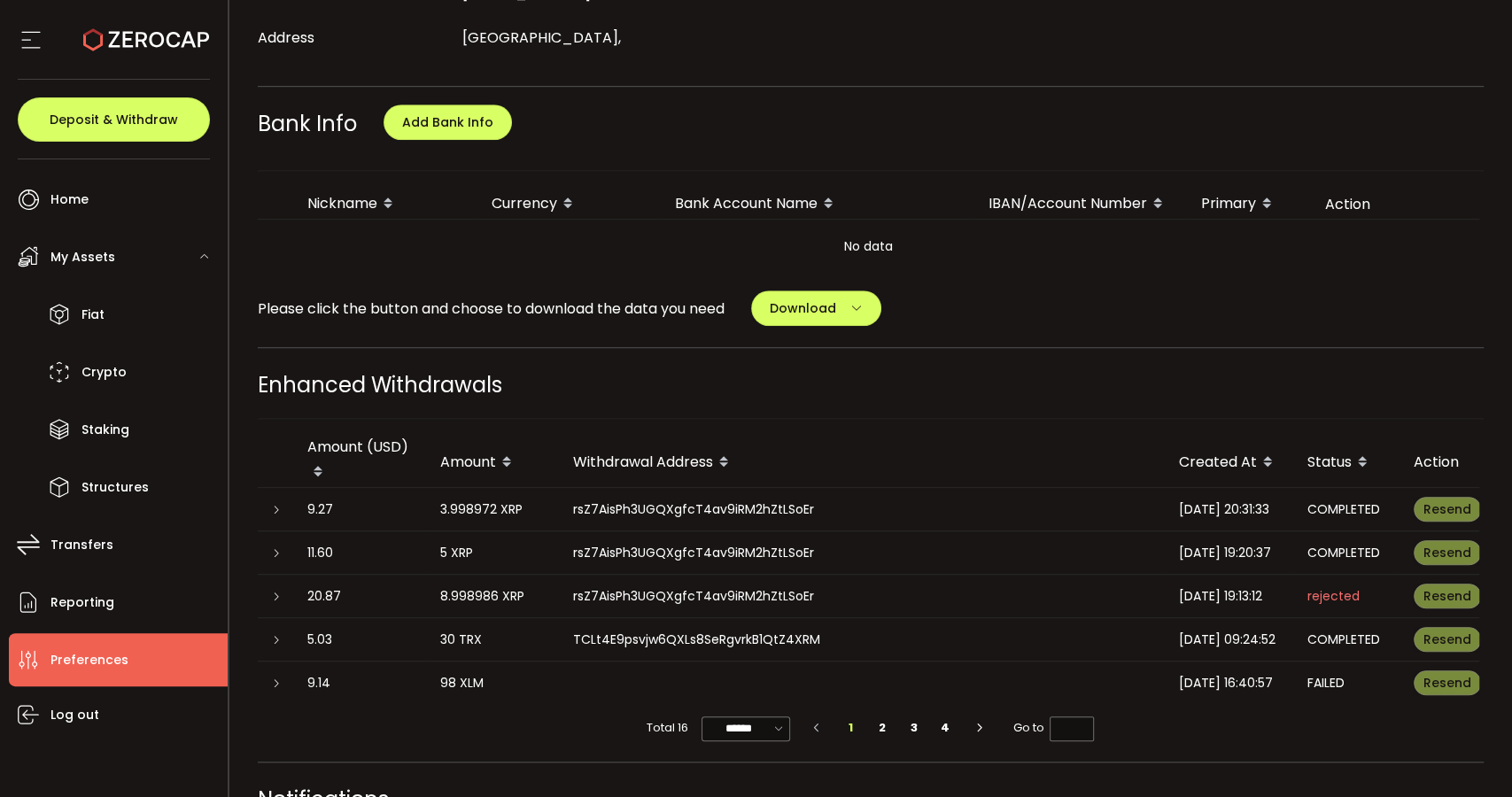
scroll to position [648, 0]
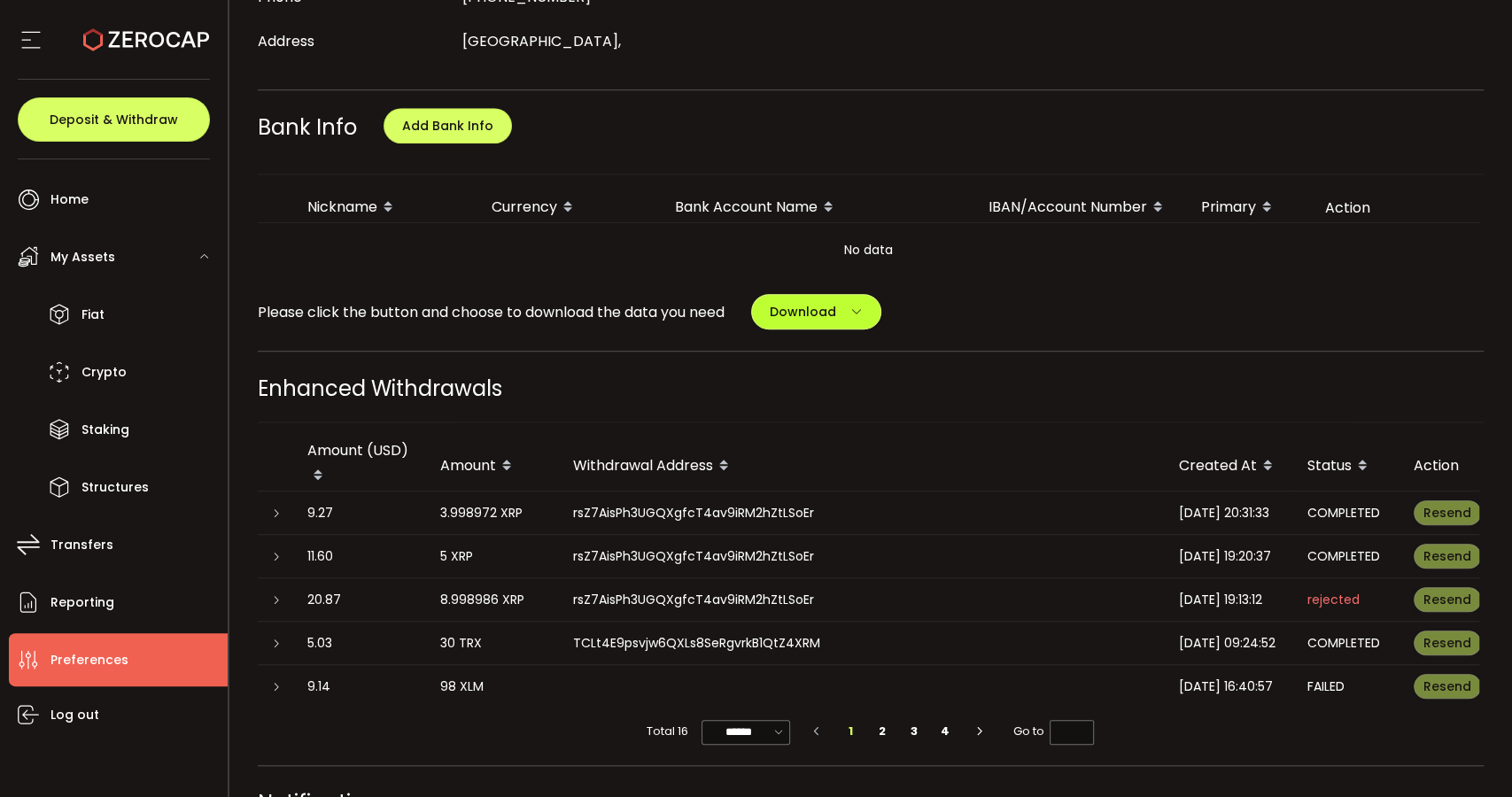
click at [873, 310] on button "Download" at bounding box center [816, 312] width 130 height 35
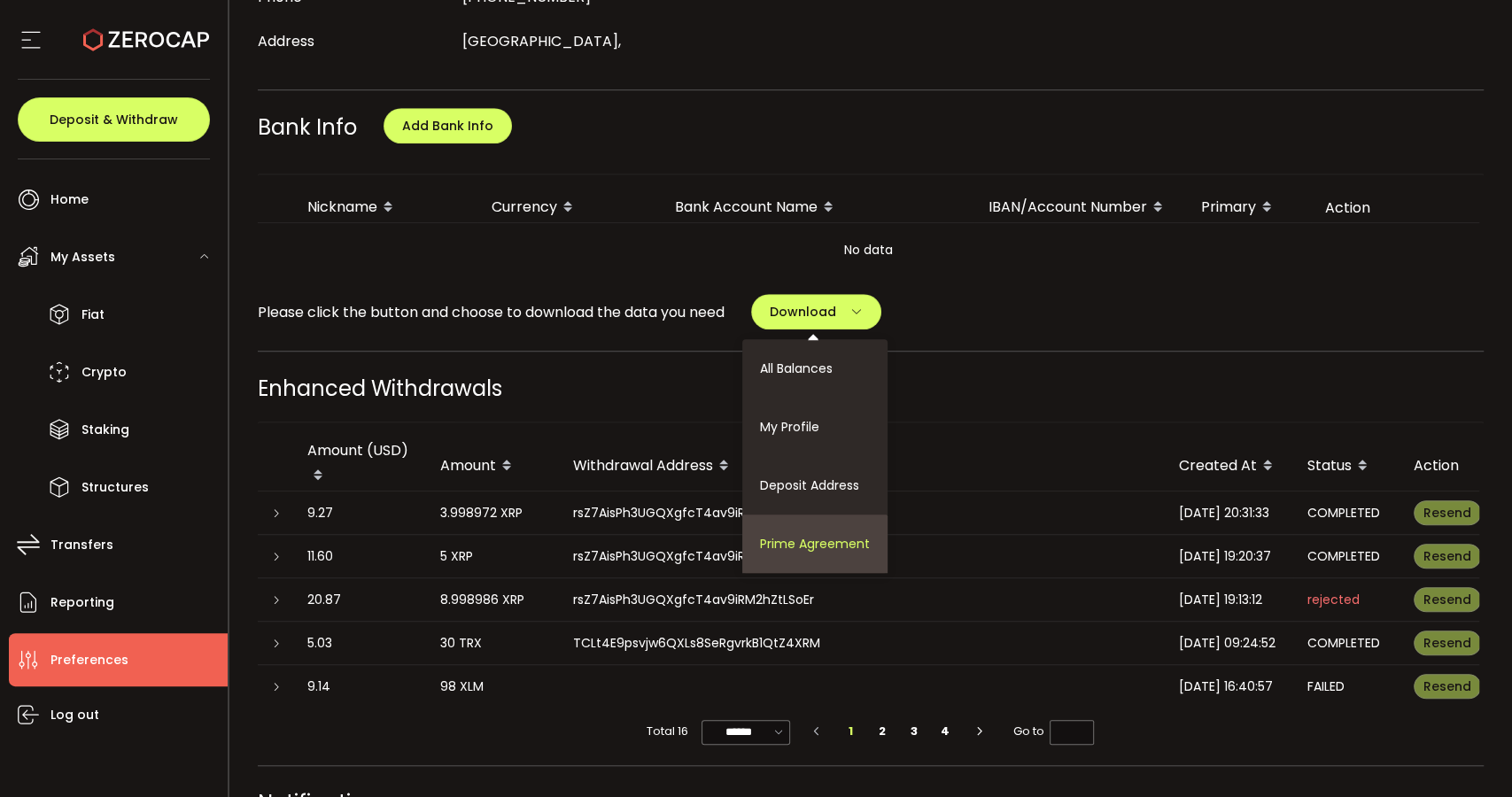
click at [825, 537] on span "Prime Agreement" at bounding box center [815, 543] width 110 height 18
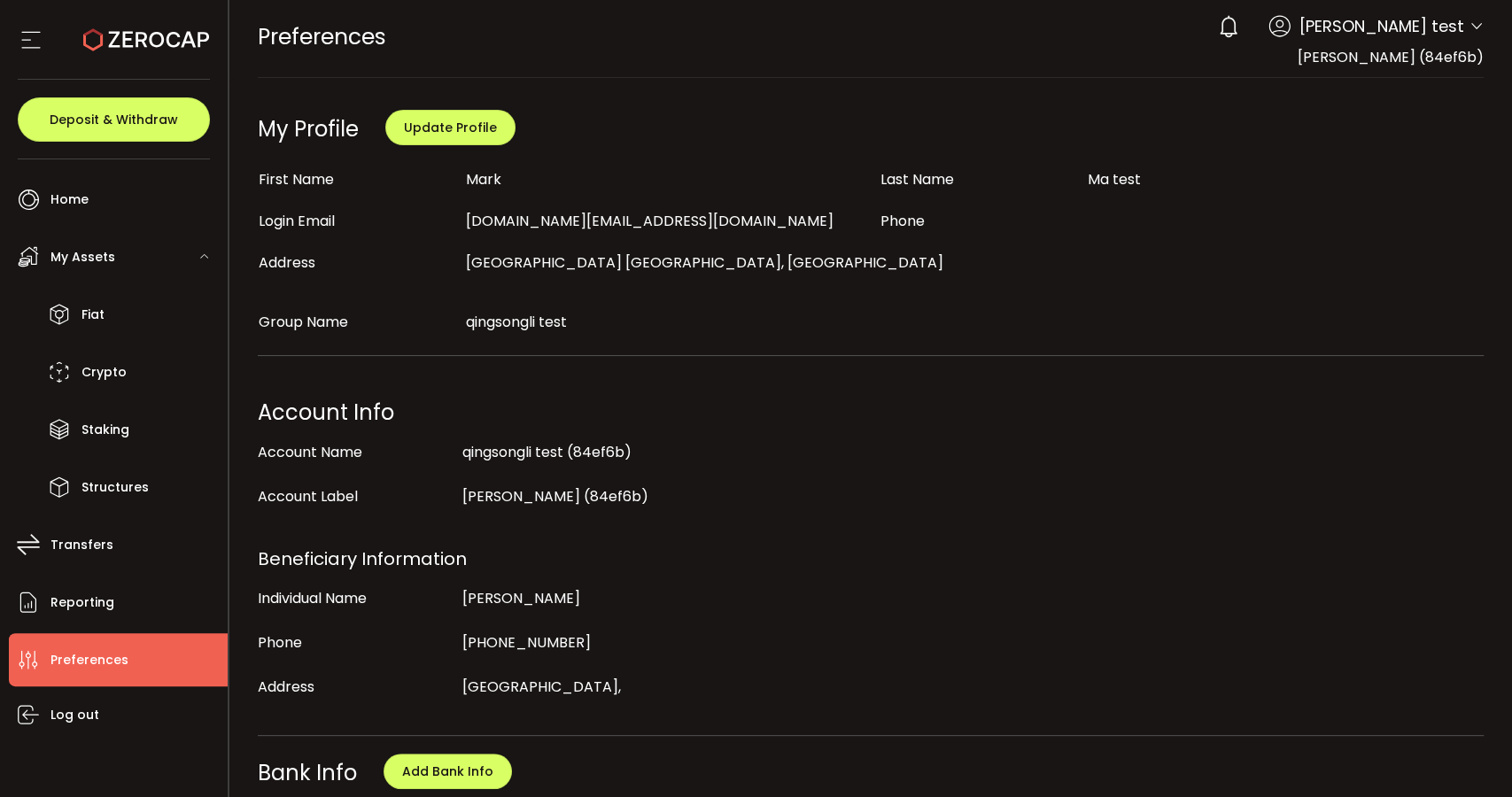
scroll to position [0, 0]
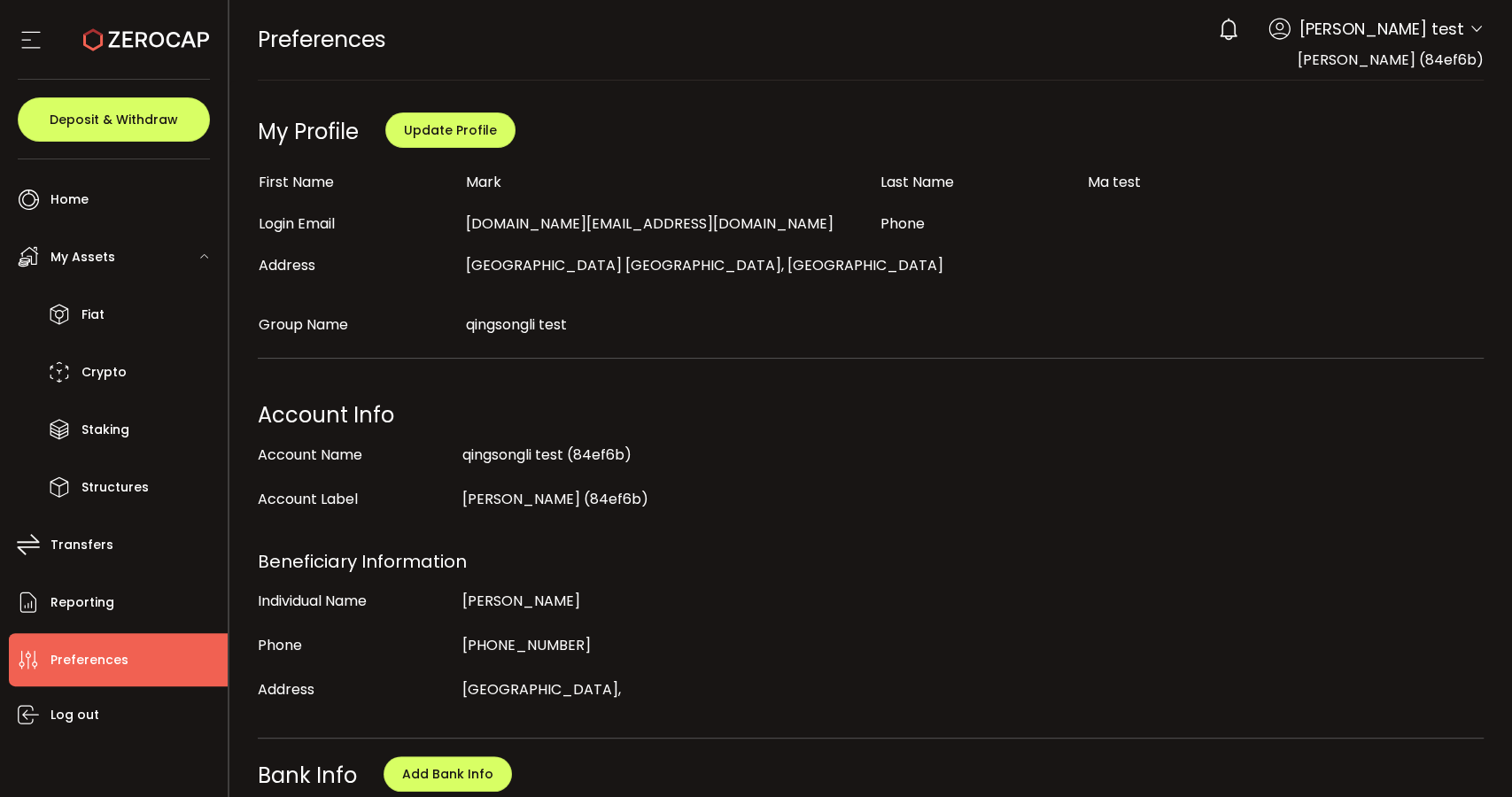
click at [1441, 55] on span "Peng ShINew (84ef6b)" at bounding box center [1390, 59] width 186 height 20
copy span "84ef6b"
click at [1386, 222] on div "Login Email chuxiong.ma@eigen.capital Phone" at bounding box center [871, 224] width 1244 height 24
click at [140, 320] on li "Fiat" at bounding box center [119, 314] width 219 height 53
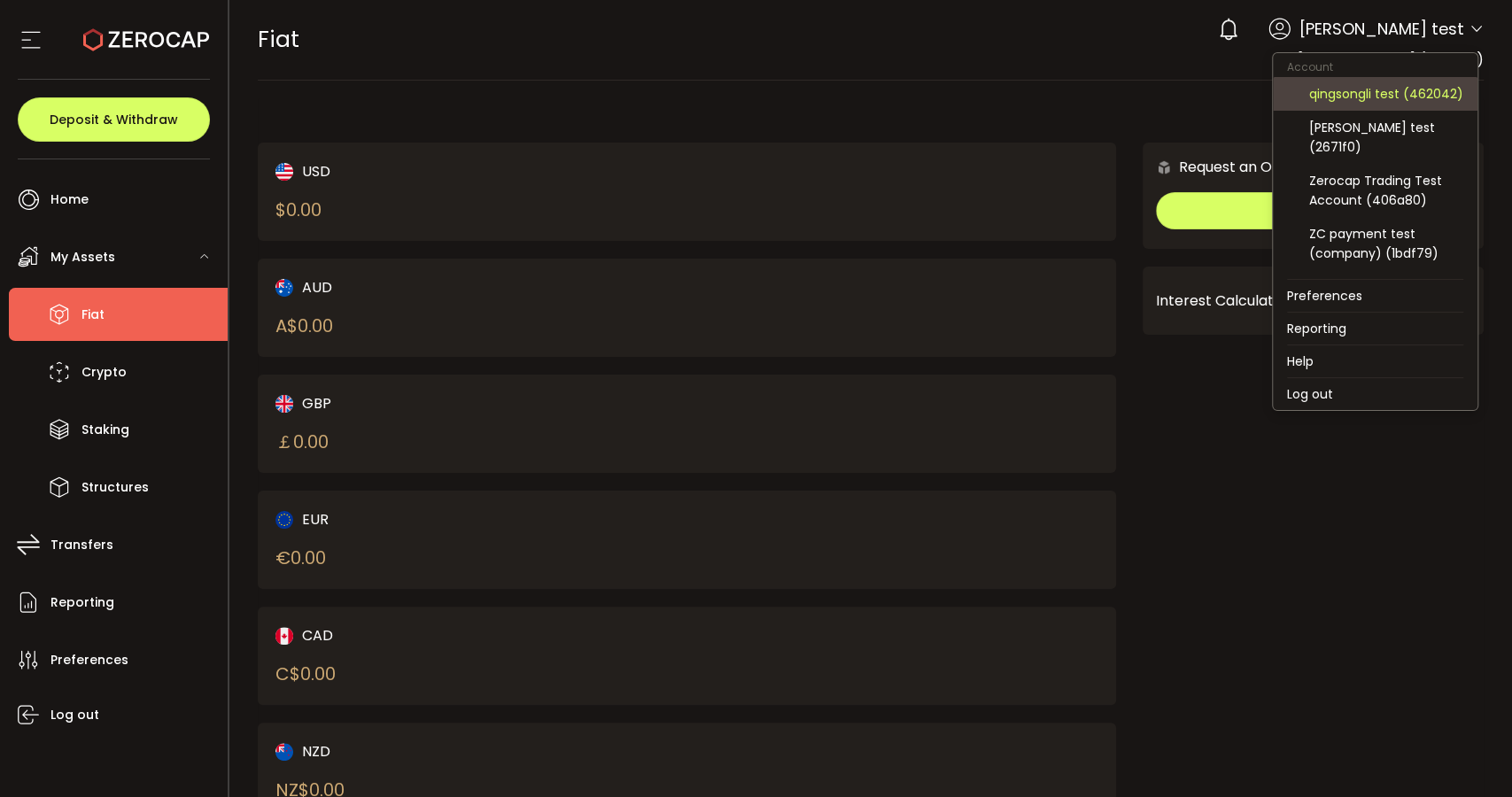
click at [1399, 86] on div "qingsongli test (462042)" at bounding box center [1386, 94] width 154 height 19
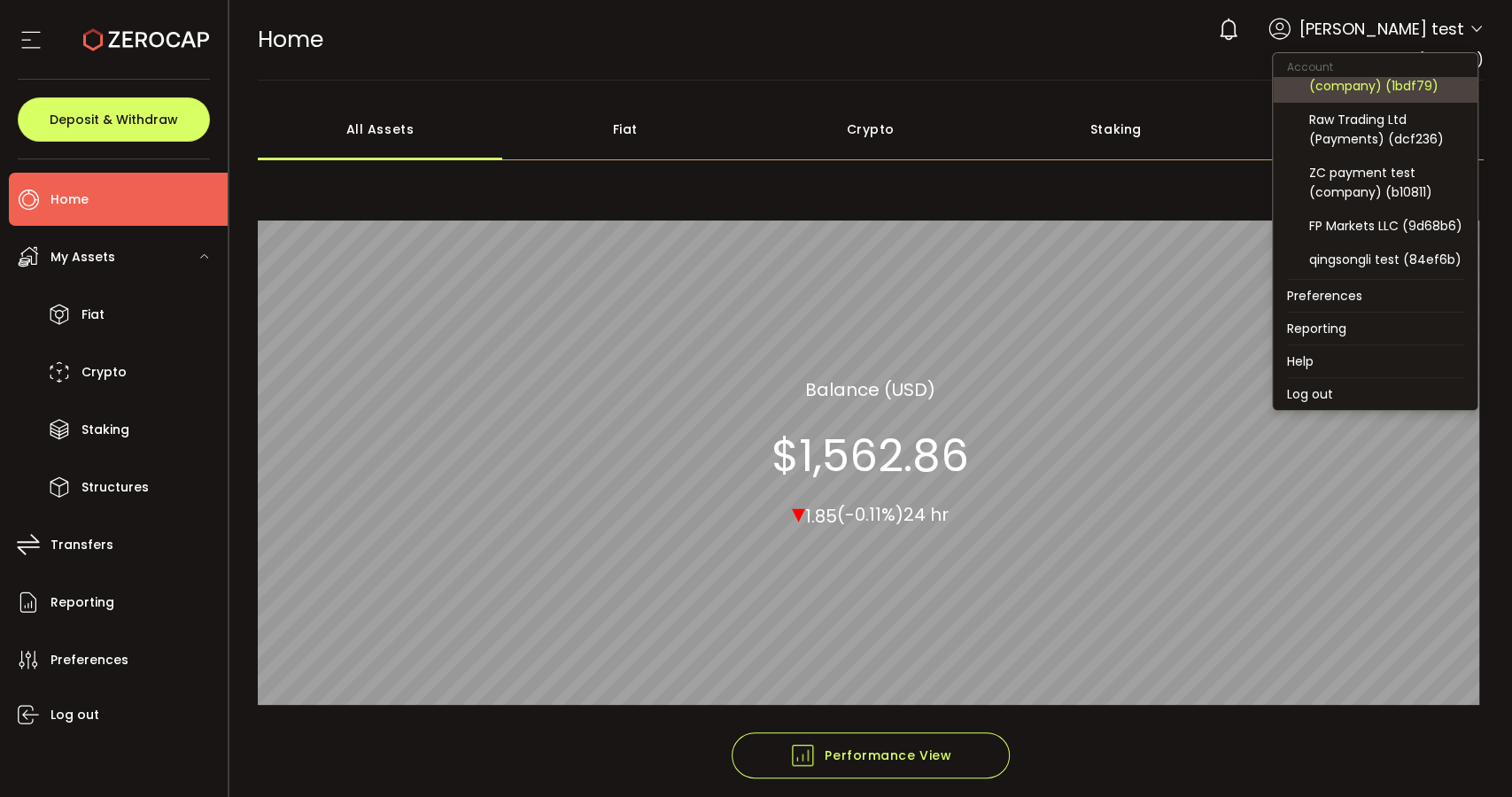
scroll to position [197, 0]
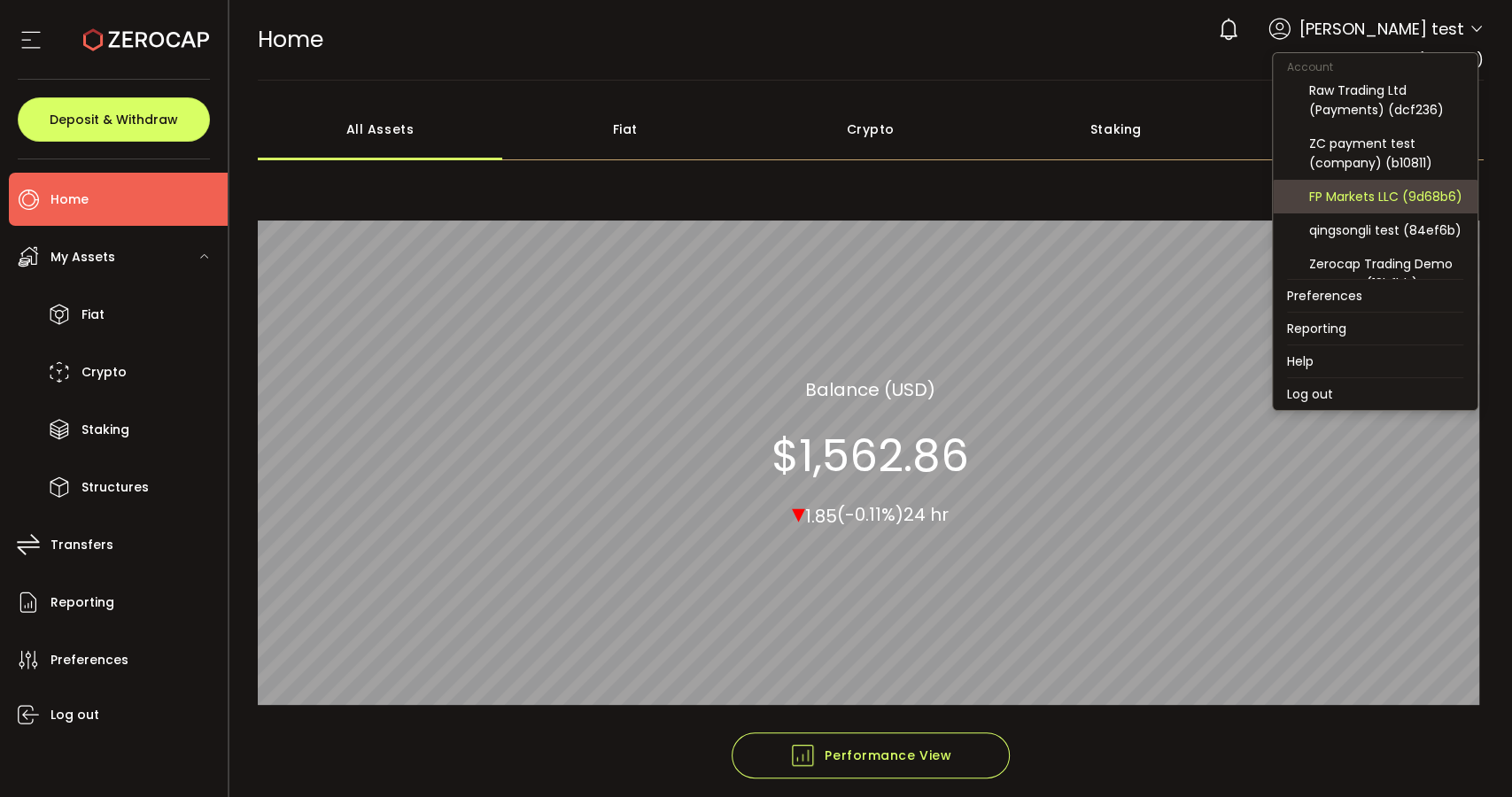
click at [1386, 203] on div "FP Markets LLC (9d68b6)" at bounding box center [1386, 196] width 154 height 19
